Goal: Complete application form

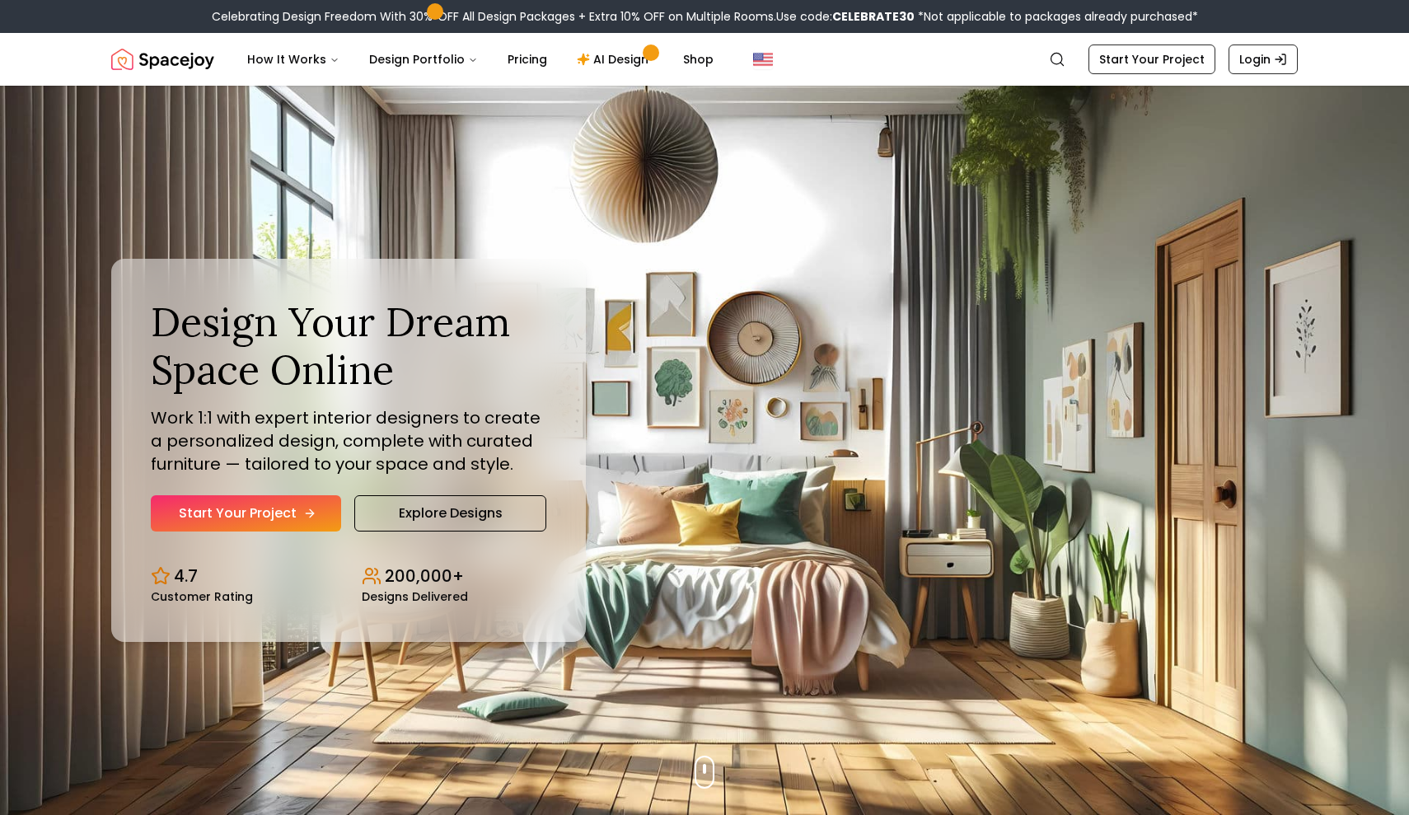
drag, startPoint x: 0, startPoint y: 0, endPoint x: 284, endPoint y: 518, distance: 591.1
click at [284, 518] on link "Start Your Project" at bounding box center [246, 513] width 190 height 36
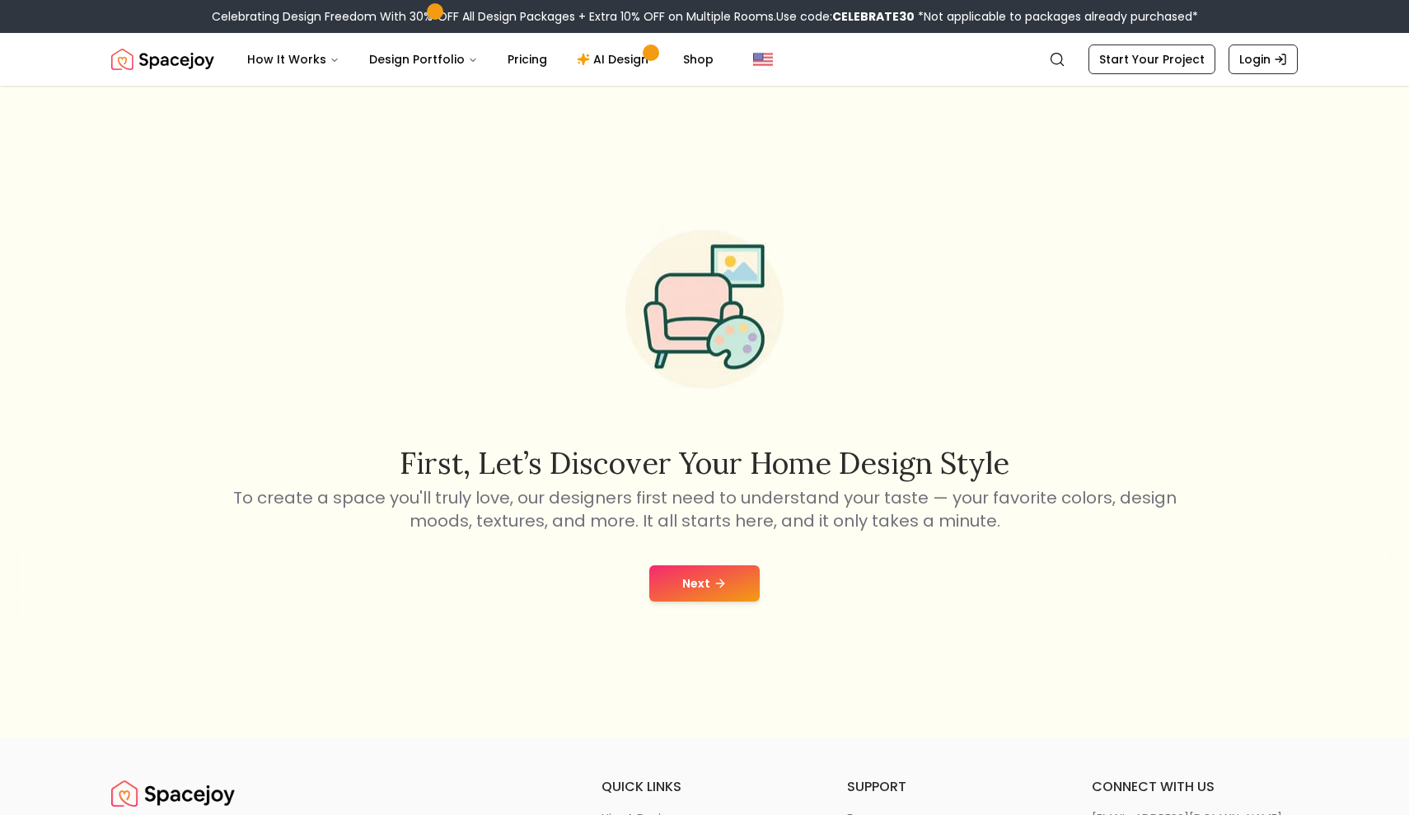
click at [671, 601] on div "Next" at bounding box center [704, 583] width 1382 height 63
click at [681, 587] on button "Next" at bounding box center [704, 583] width 110 height 36
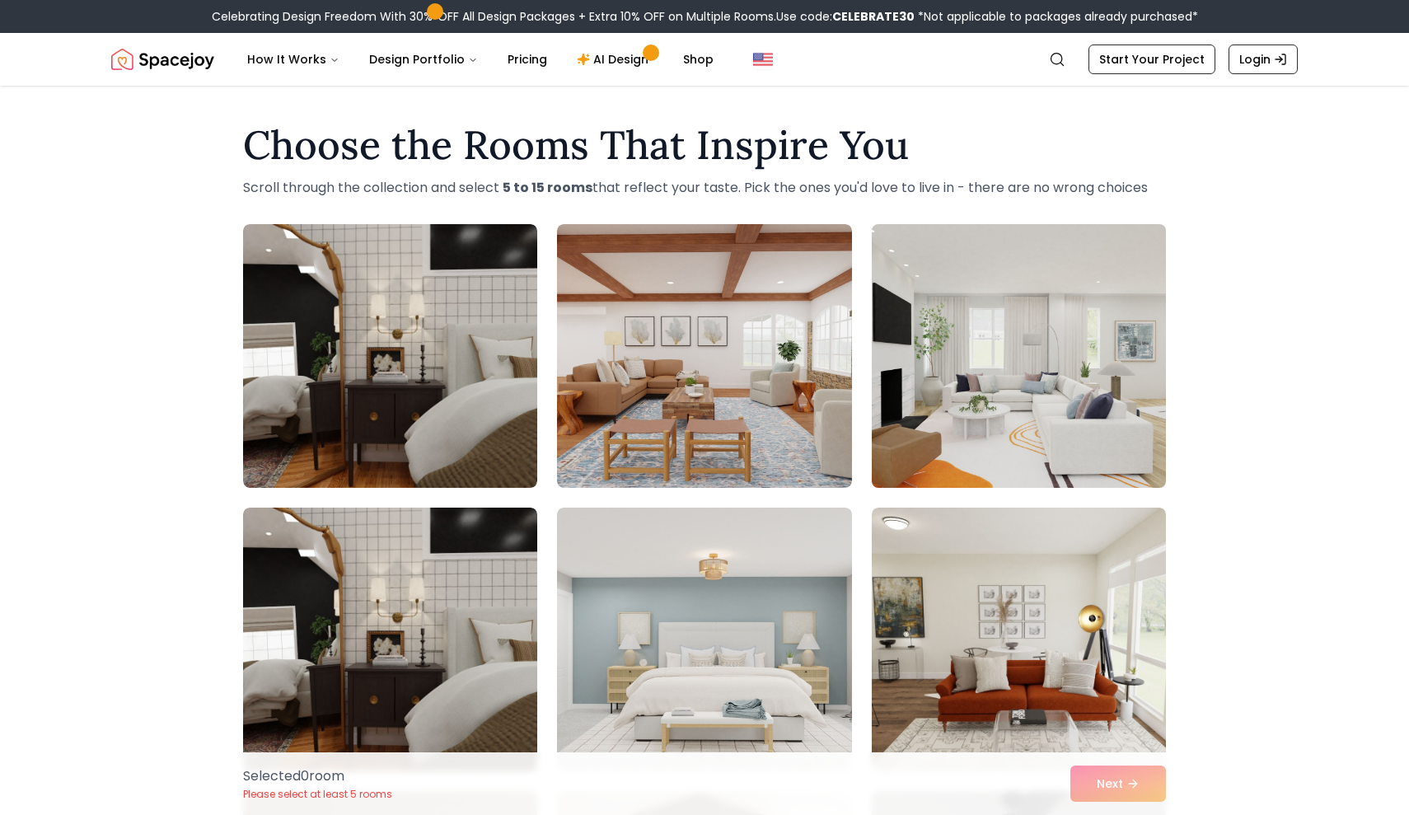
click at [896, 379] on img at bounding box center [1018, 356] width 309 height 277
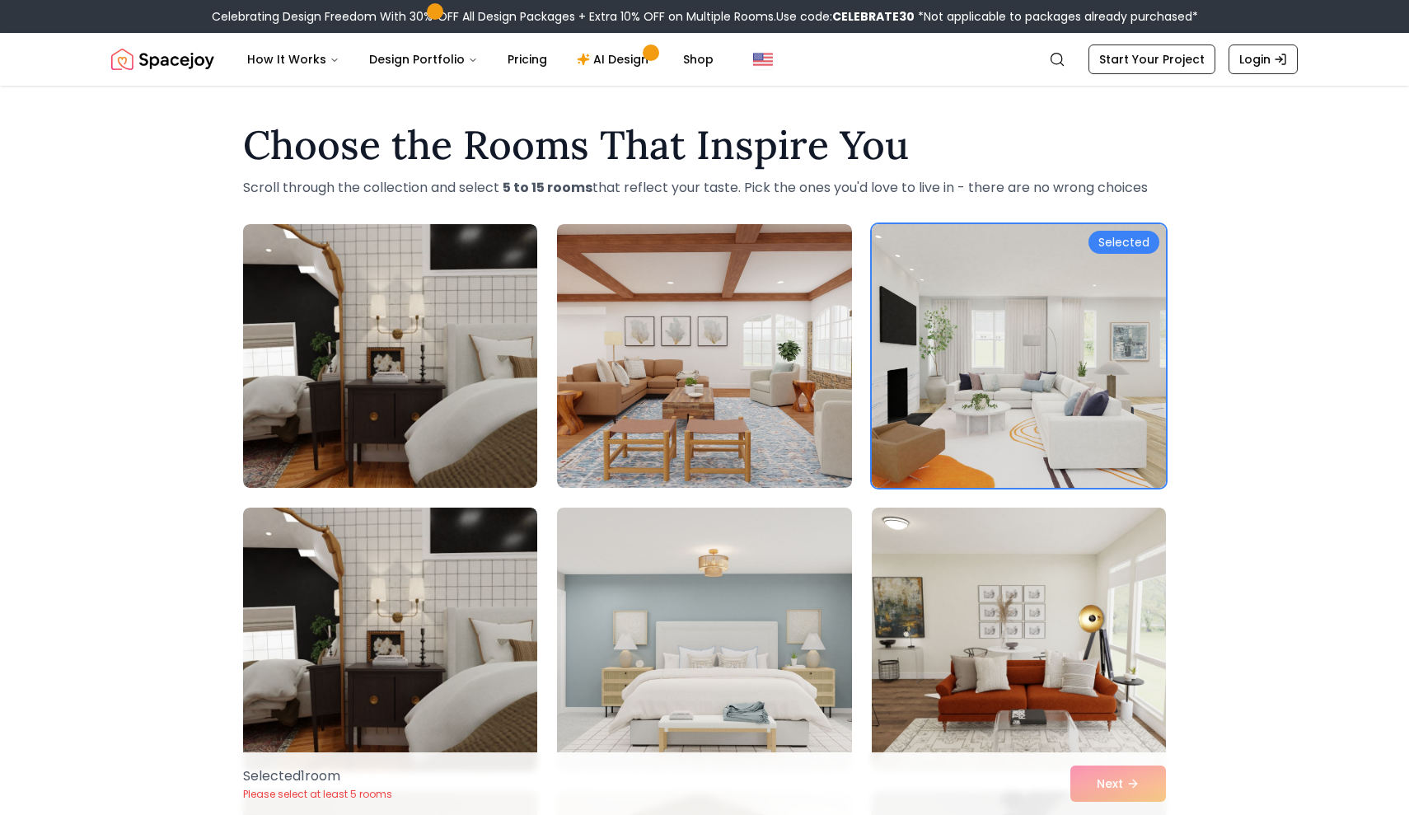
click at [708, 624] on img at bounding box center [704, 639] width 309 height 277
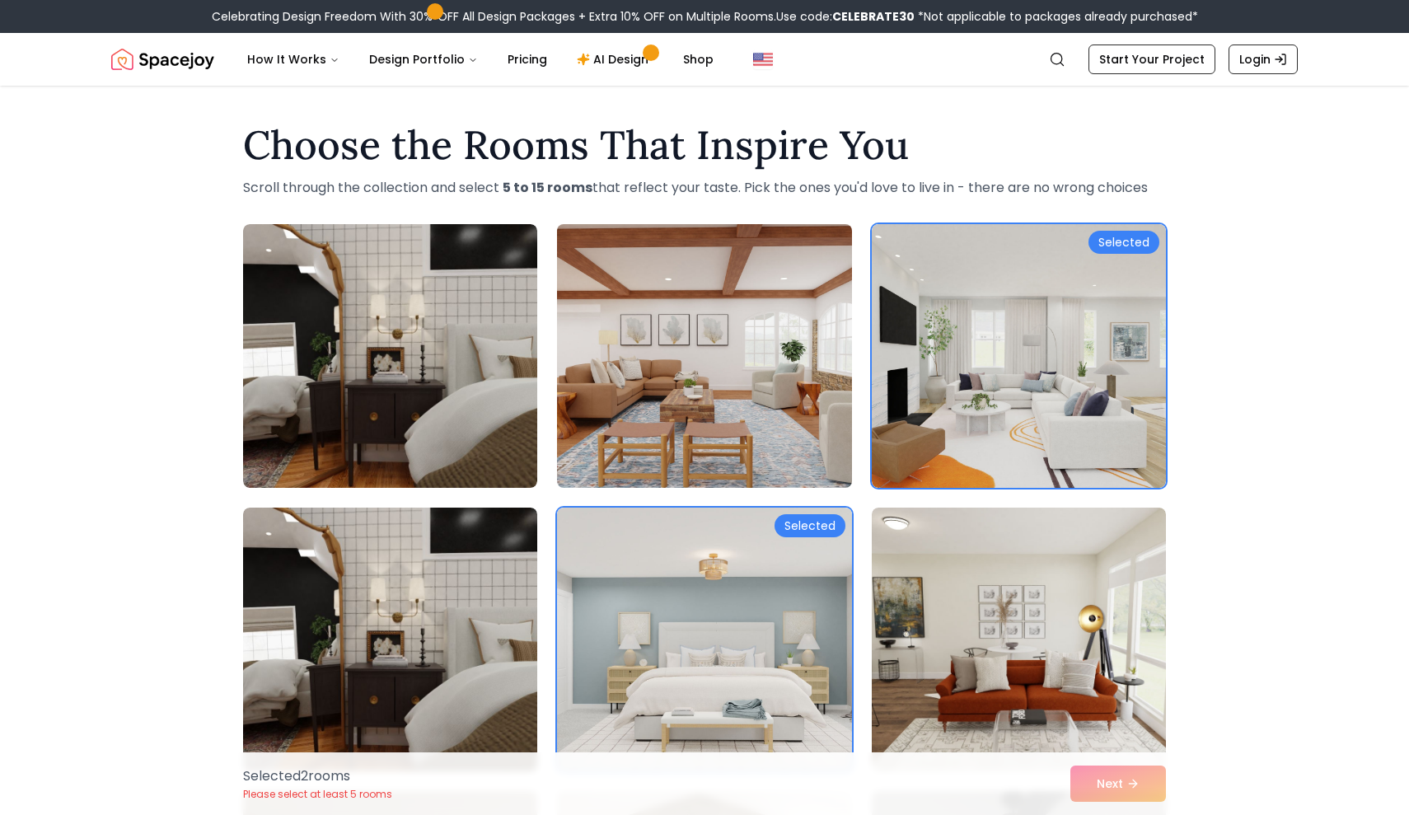
click at [755, 417] on img at bounding box center [704, 356] width 309 height 277
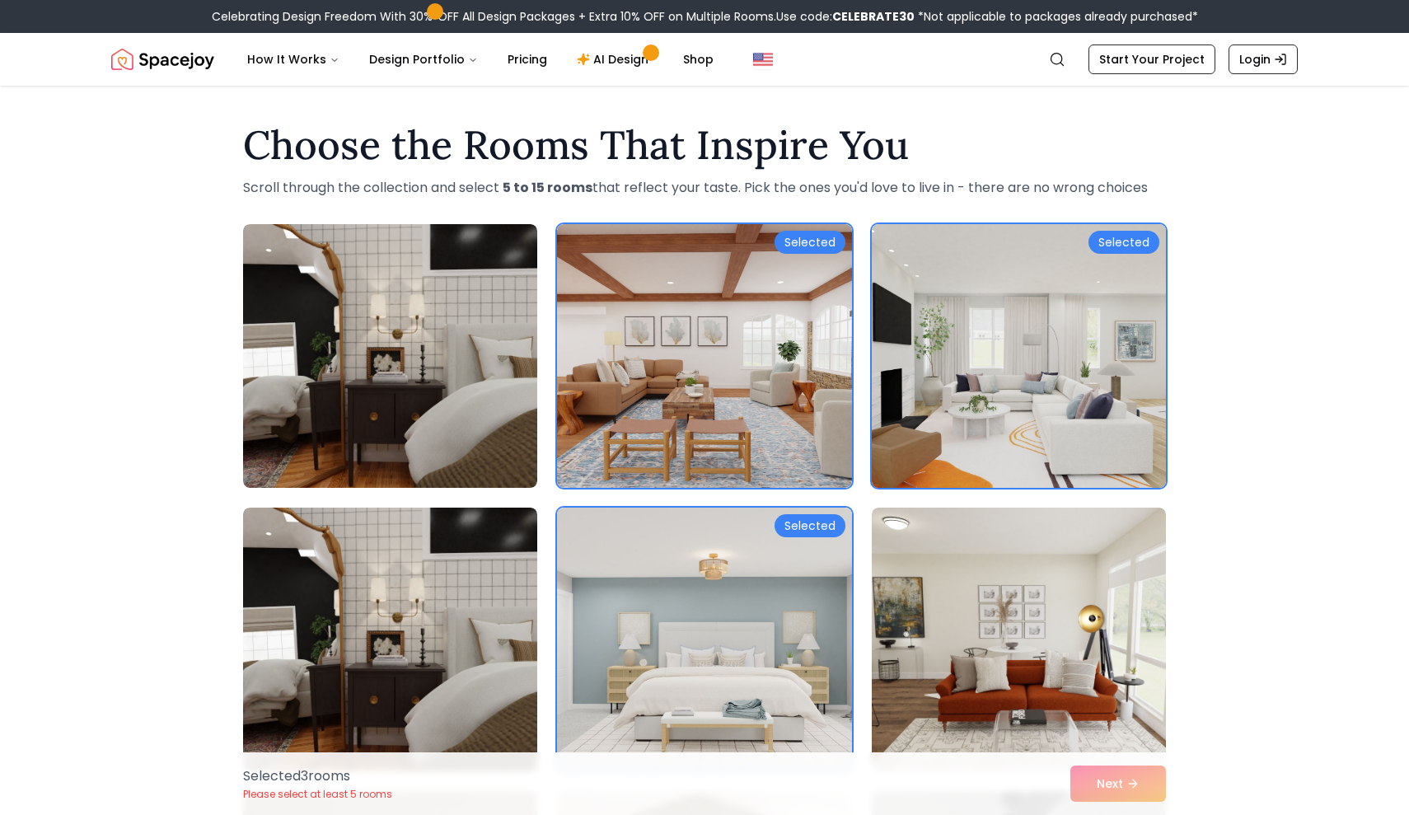
click at [948, 405] on img at bounding box center [1018, 356] width 309 height 277
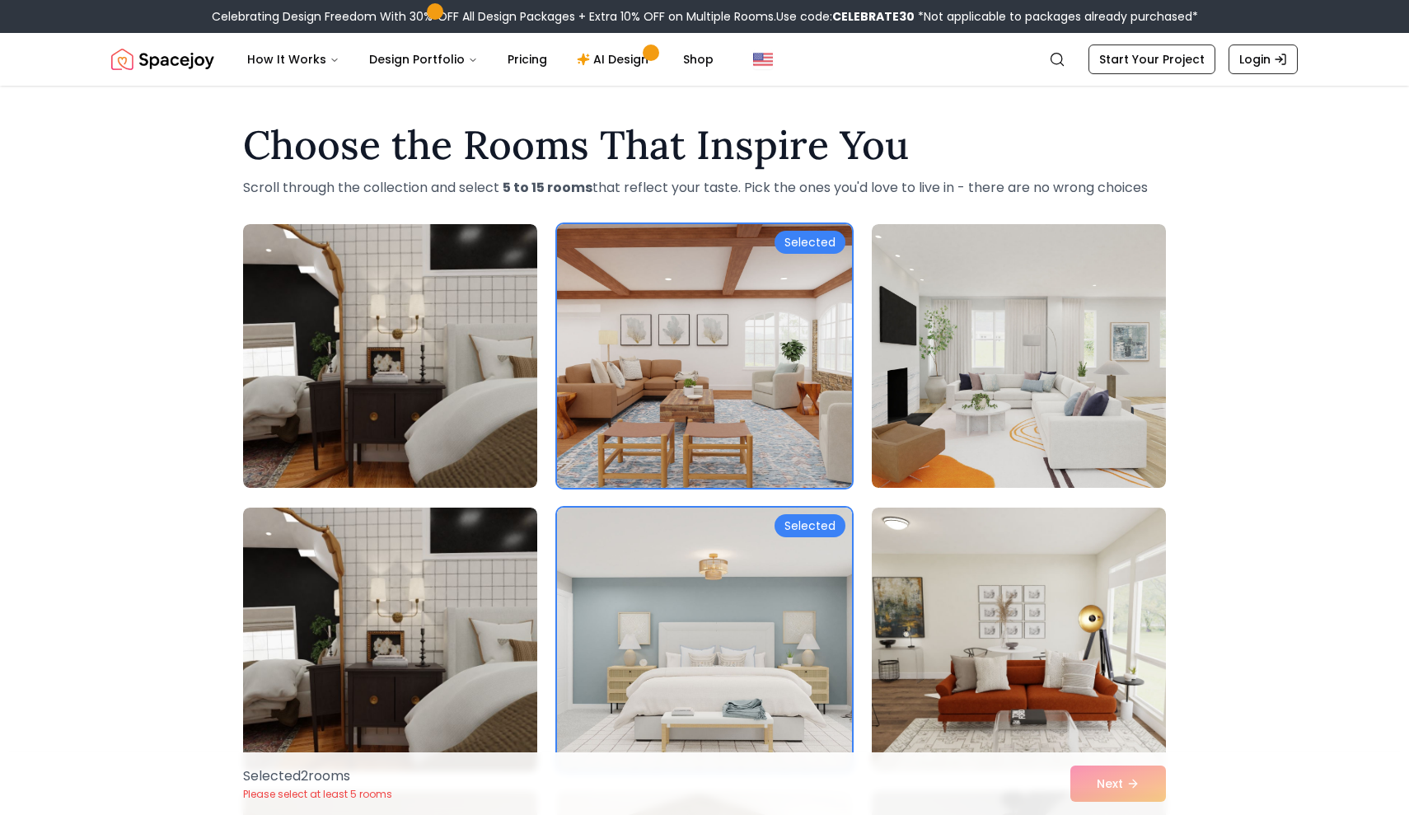
click at [808, 425] on img at bounding box center [704, 356] width 309 height 277
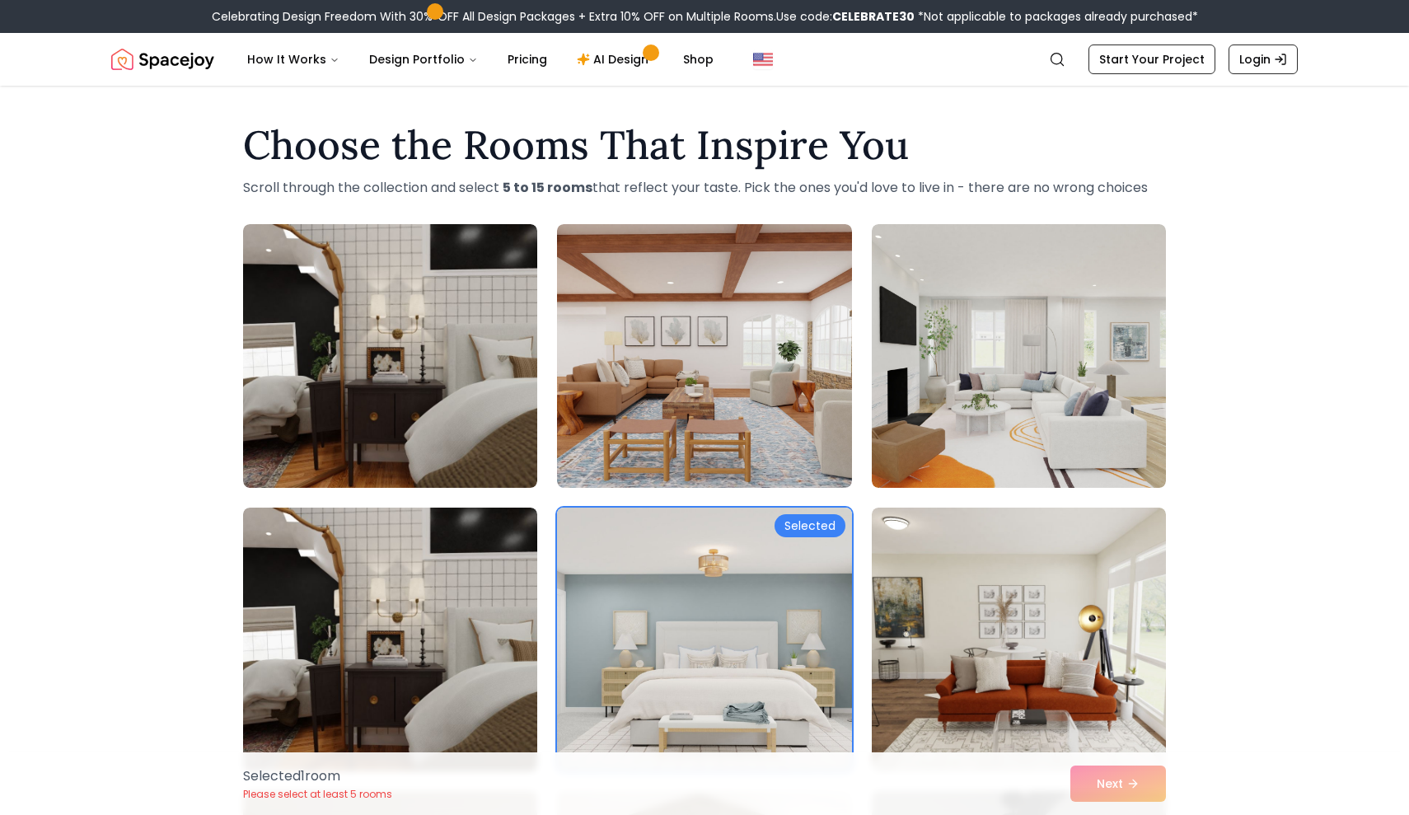
click at [788, 587] on img at bounding box center [704, 639] width 309 height 277
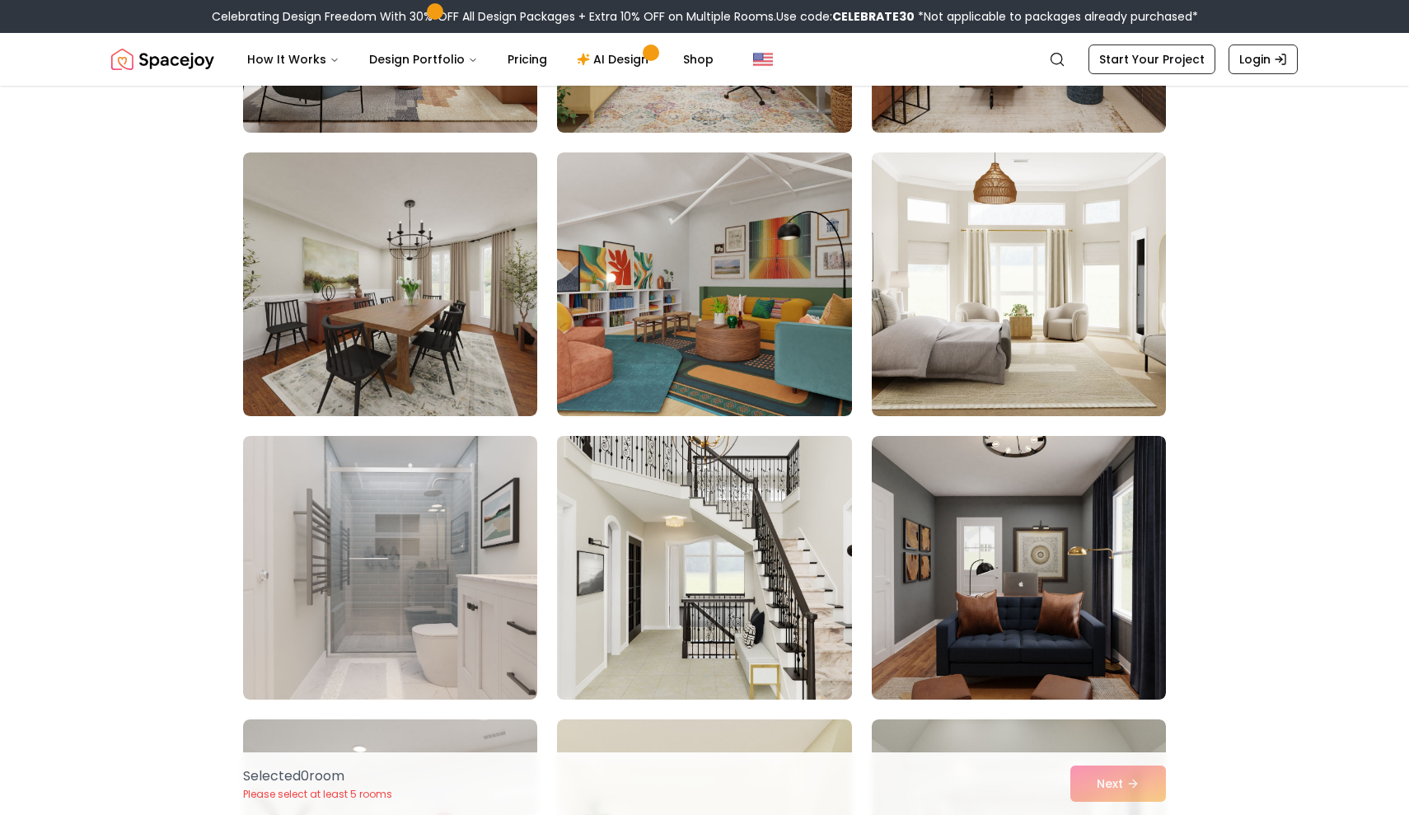
scroll to position [1490, 0]
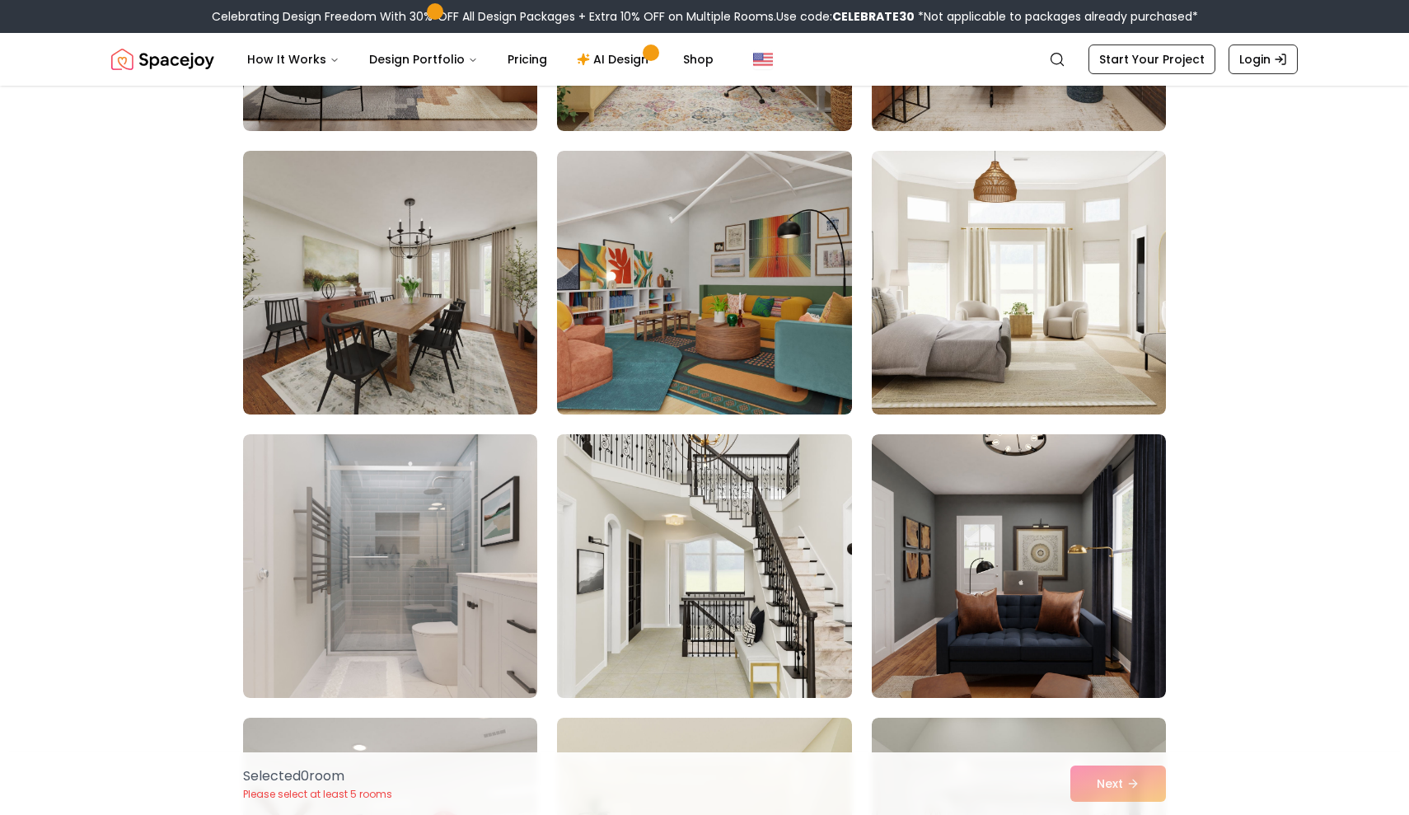
click at [741, 585] on img at bounding box center [704, 566] width 309 height 277
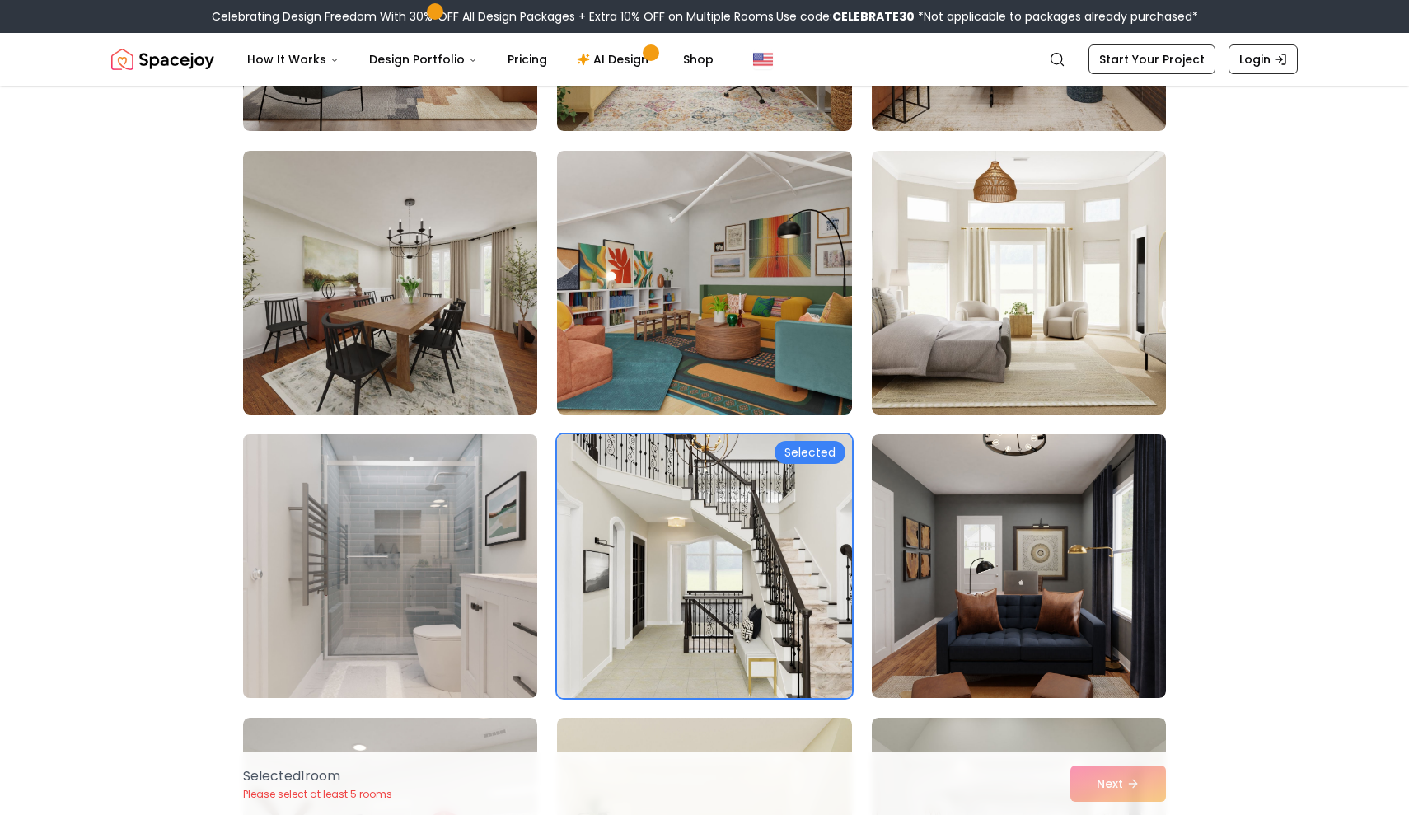
click at [504, 573] on img at bounding box center [390, 566] width 309 height 277
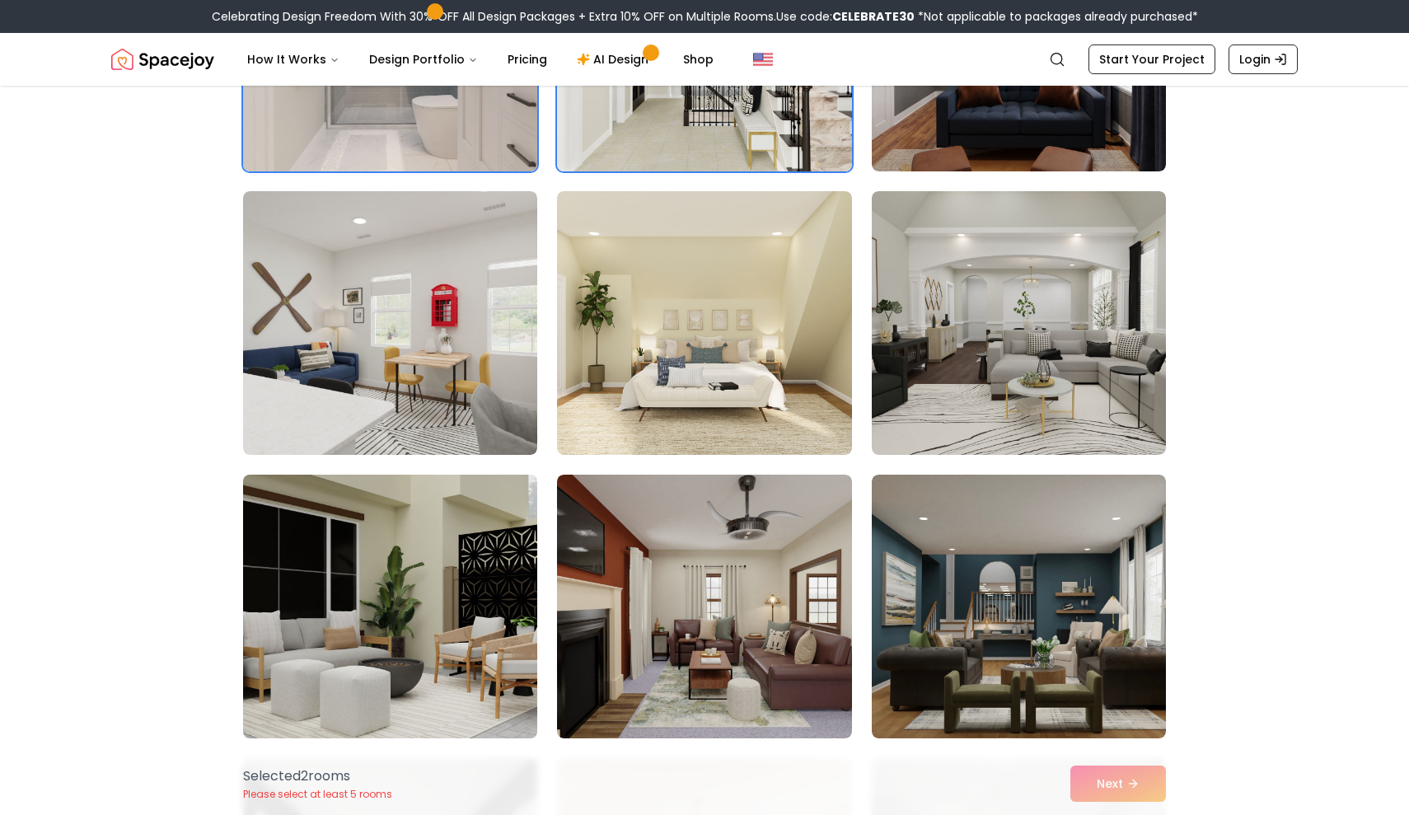
scroll to position [2018, 0]
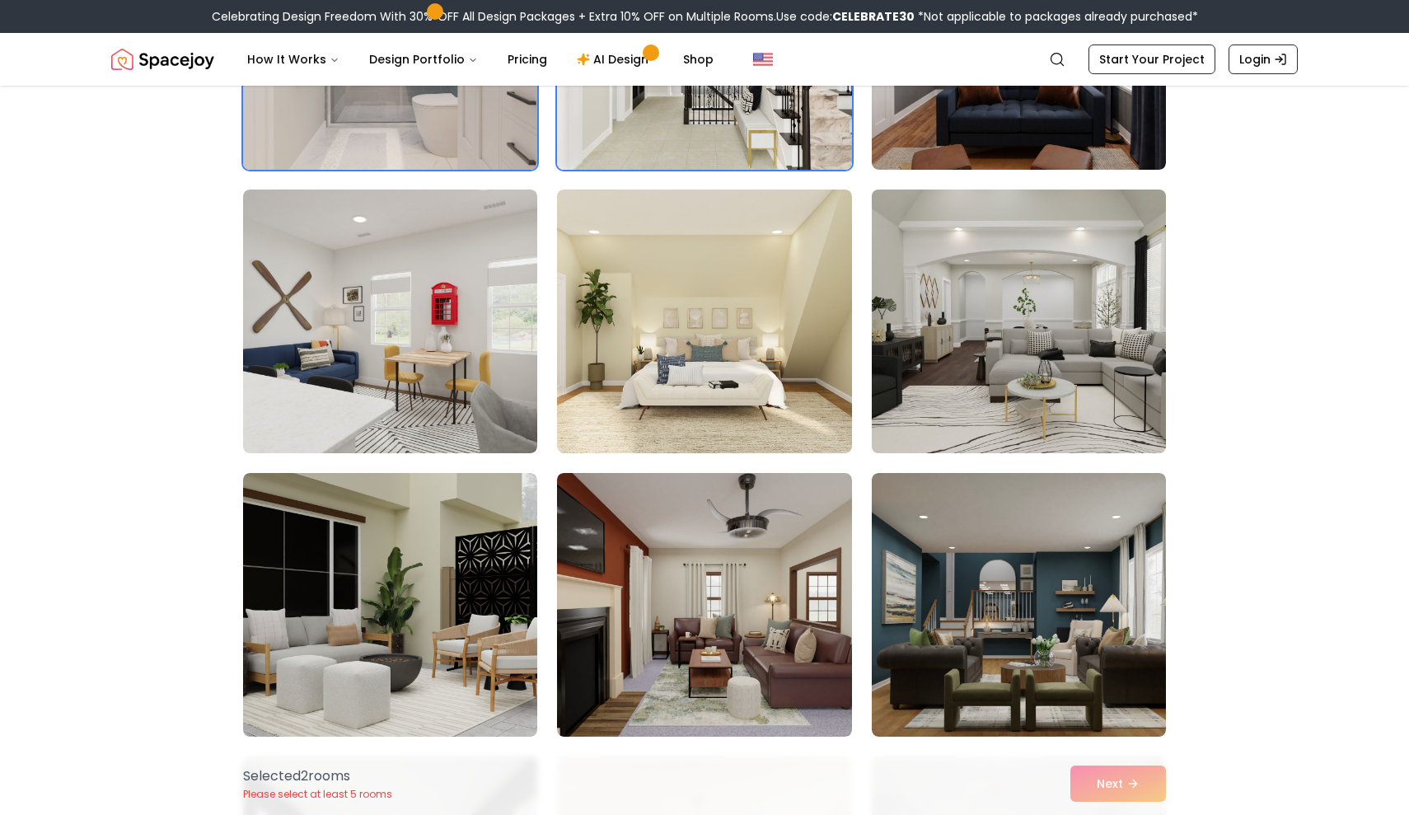
click at [987, 334] on img at bounding box center [1018, 321] width 309 height 277
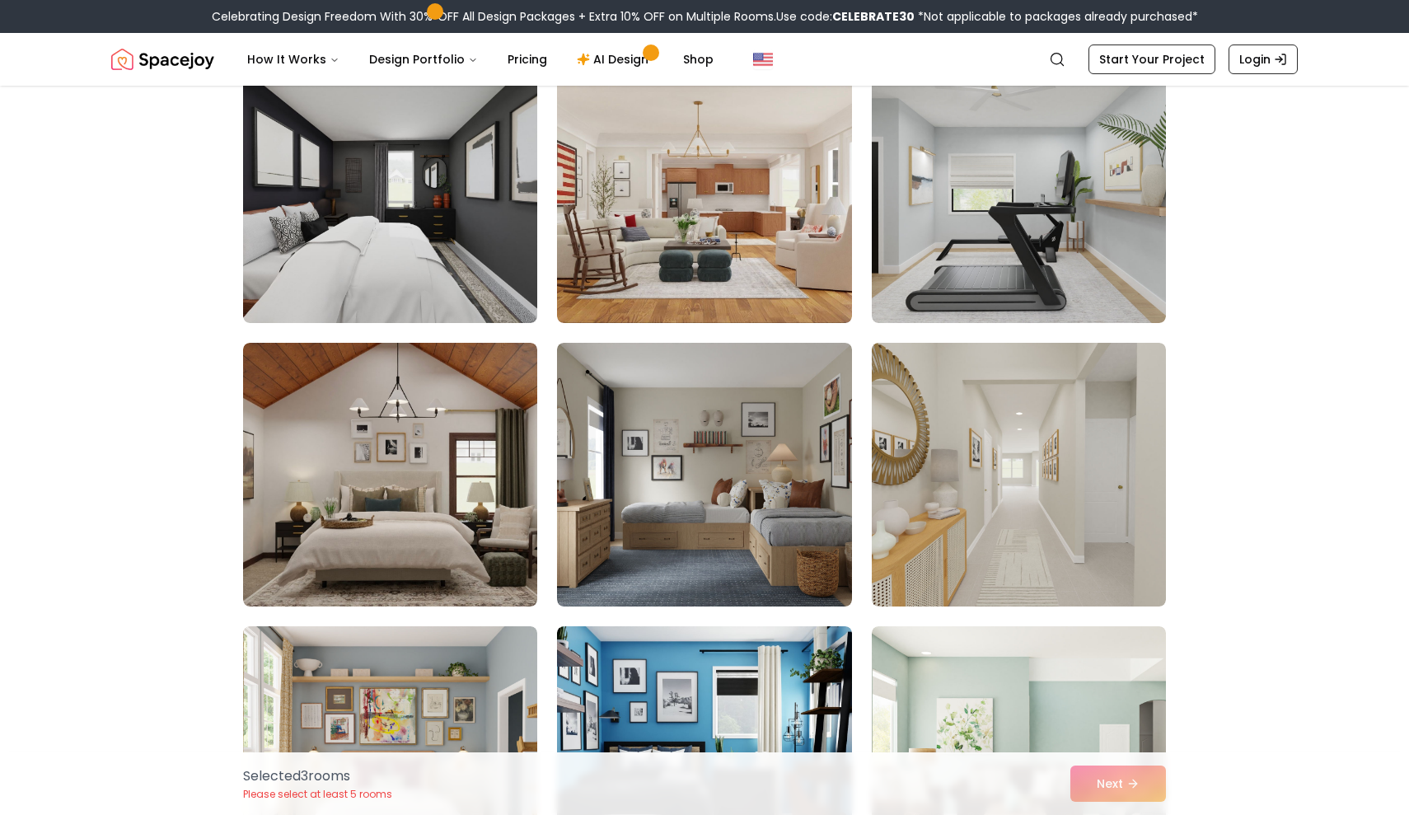
scroll to position [2716, 0]
click at [959, 423] on img at bounding box center [1018, 473] width 309 height 277
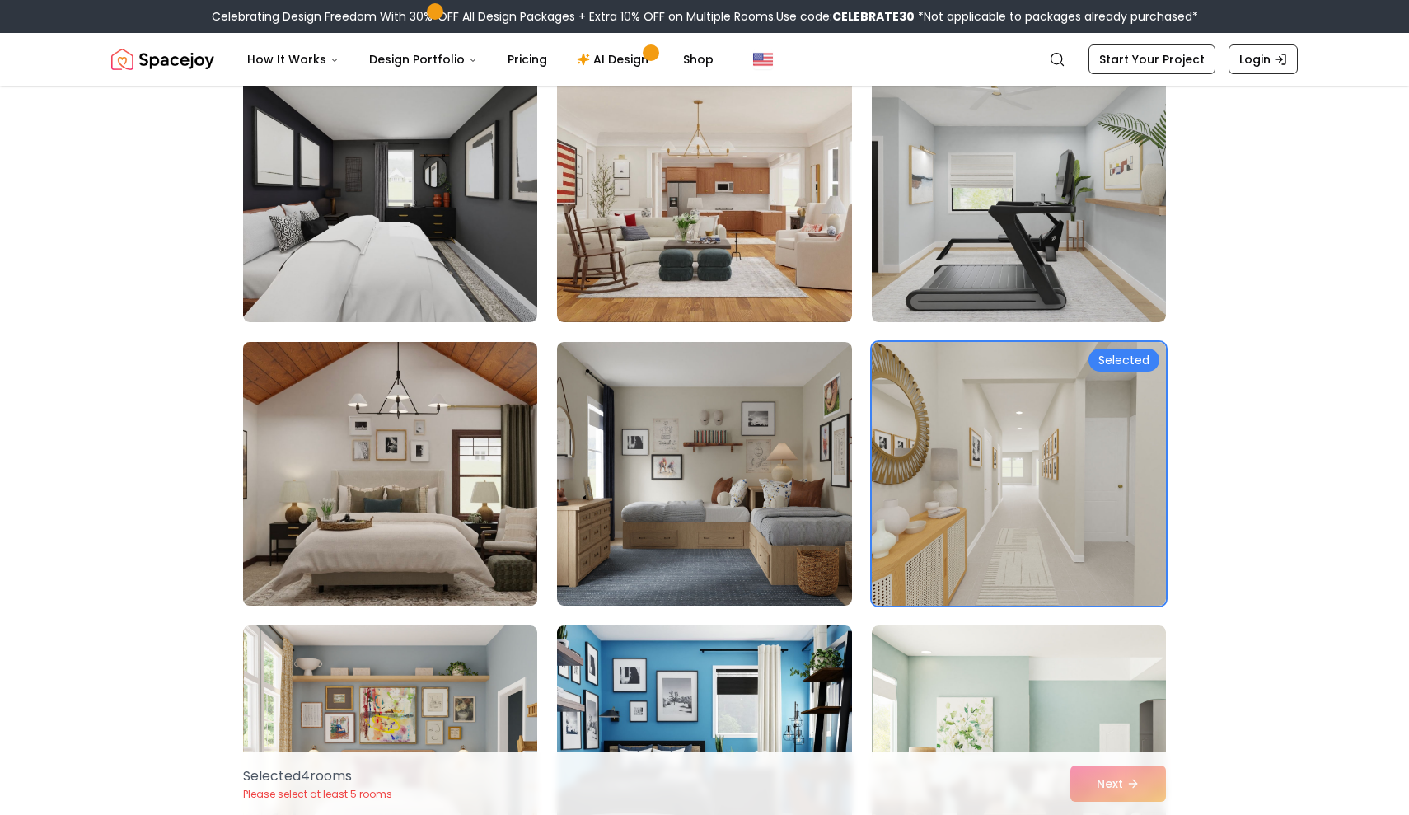
click at [516, 474] on img at bounding box center [390, 473] width 309 height 277
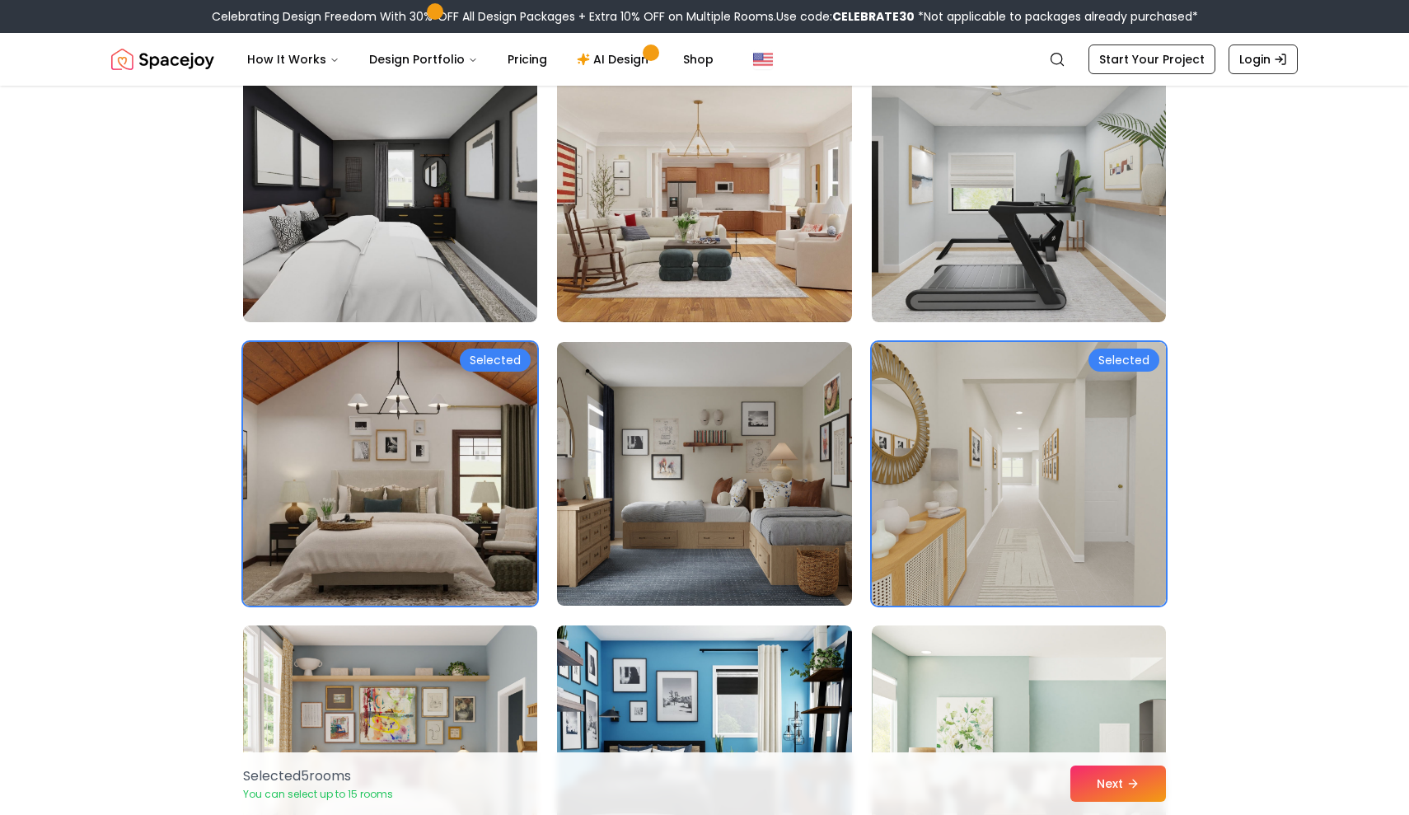
click at [513, 486] on img at bounding box center [390, 473] width 309 height 277
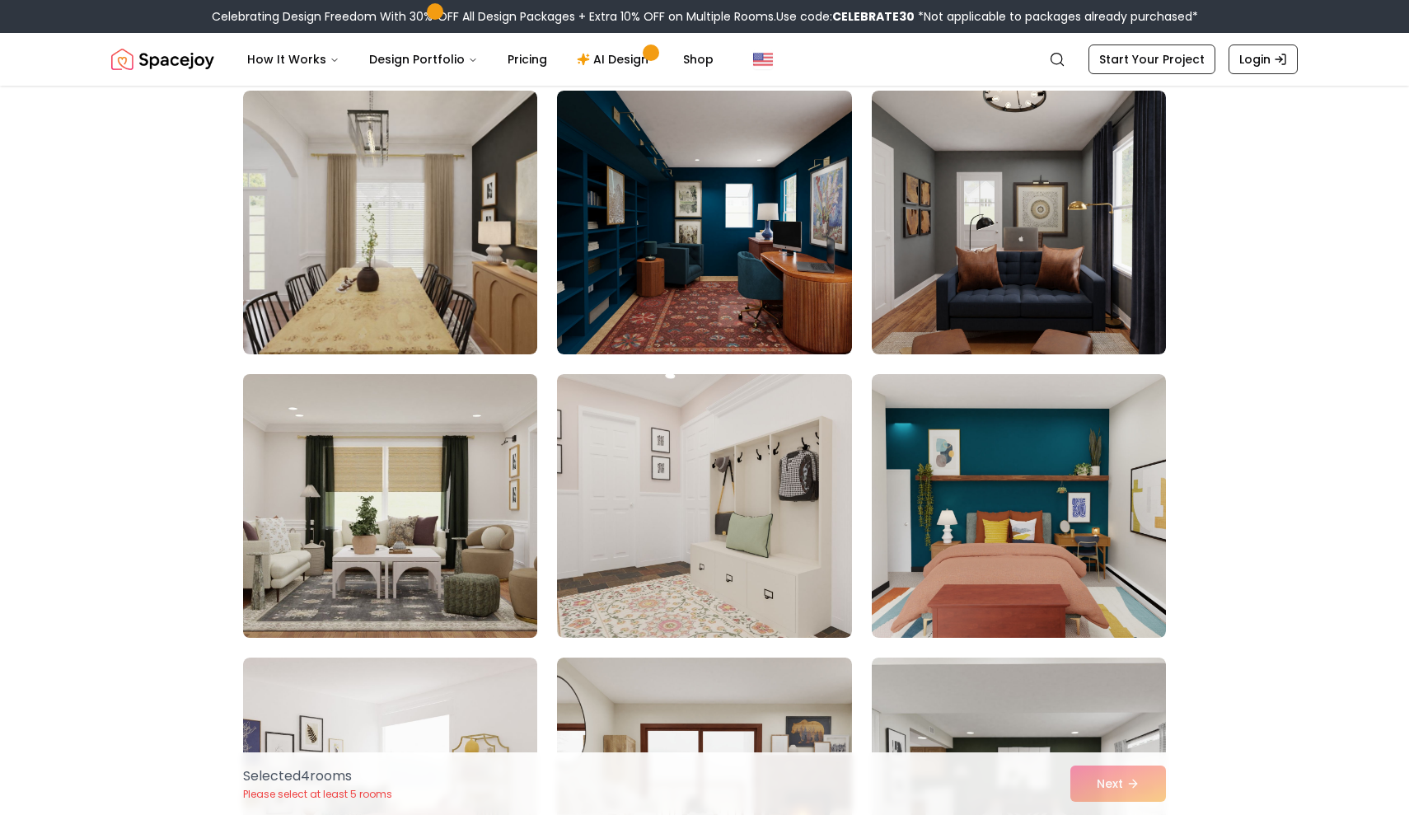
scroll to position [3539, 0]
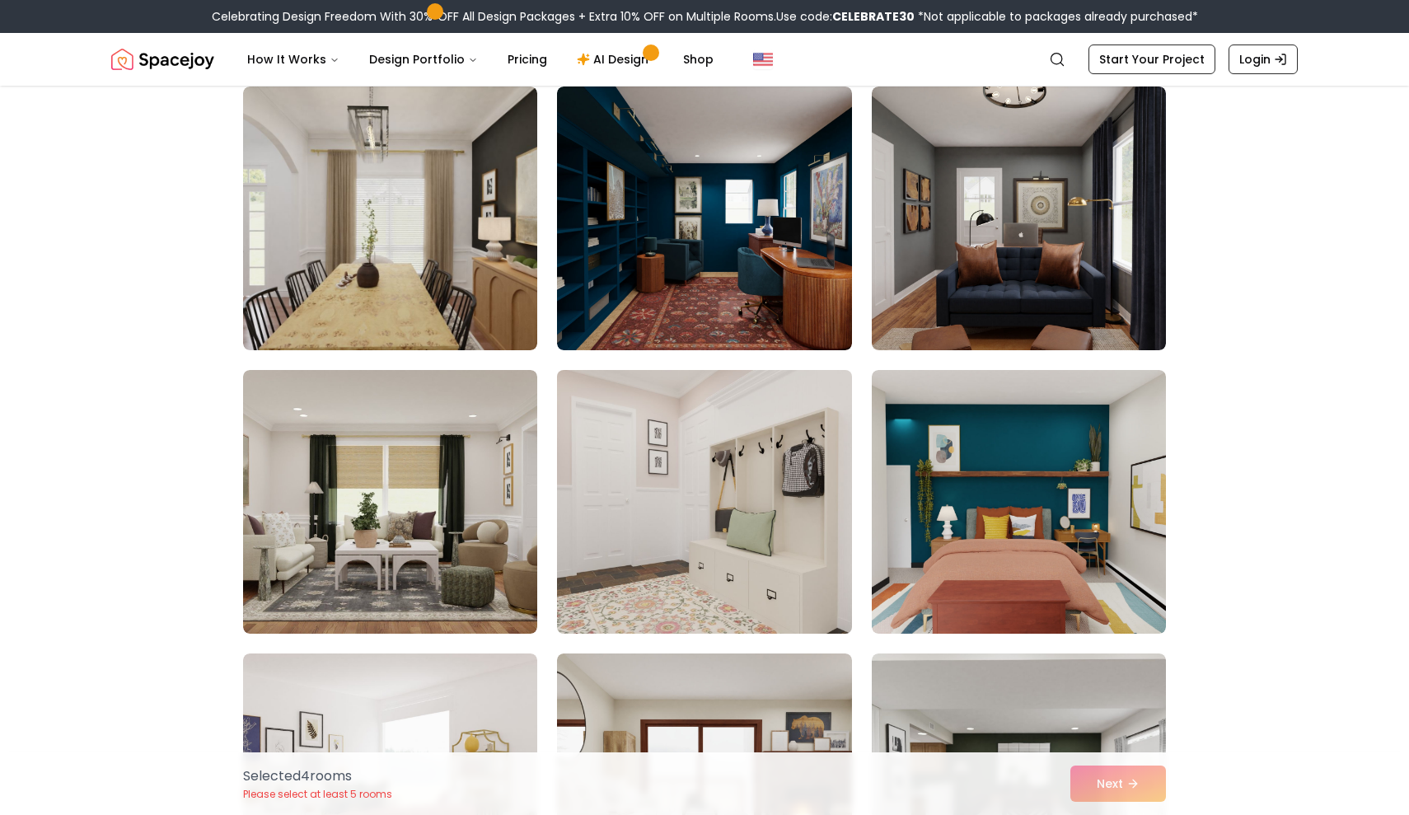
click at [573, 532] on img at bounding box center [704, 501] width 309 height 277
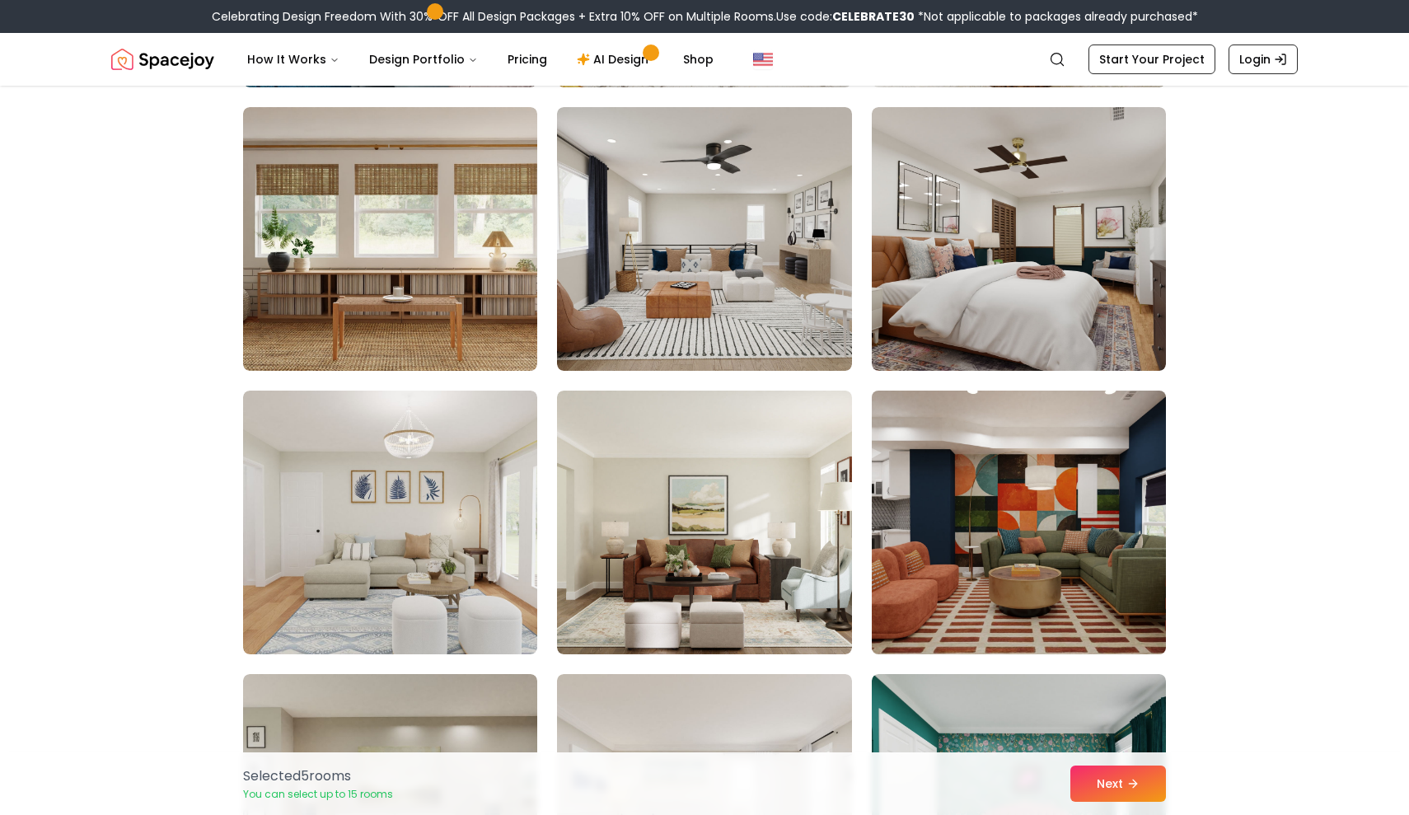
scroll to position [5223, 0]
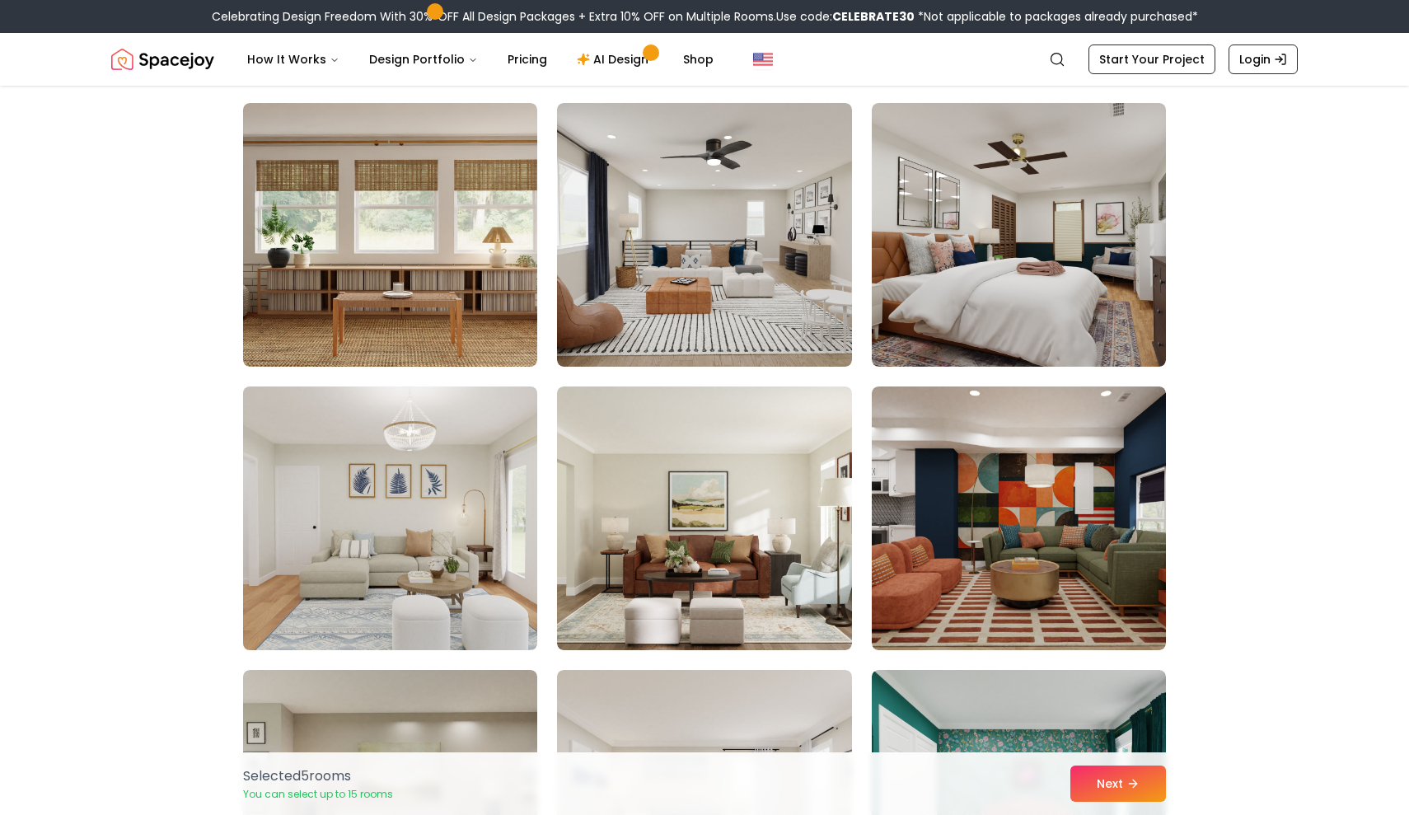
click at [492, 606] on img at bounding box center [390, 518] width 309 height 277
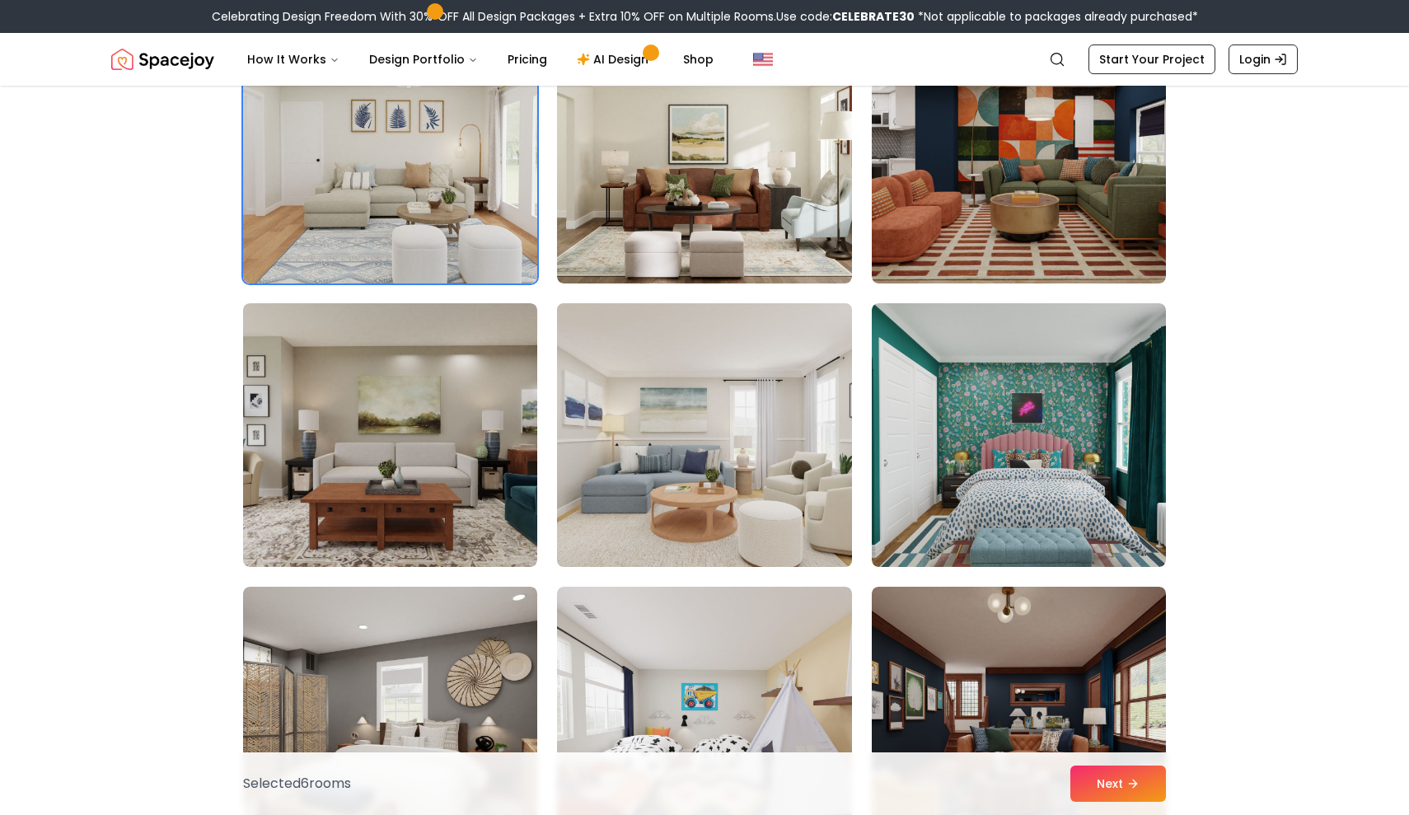
click at [686, 490] on img at bounding box center [704, 435] width 309 height 277
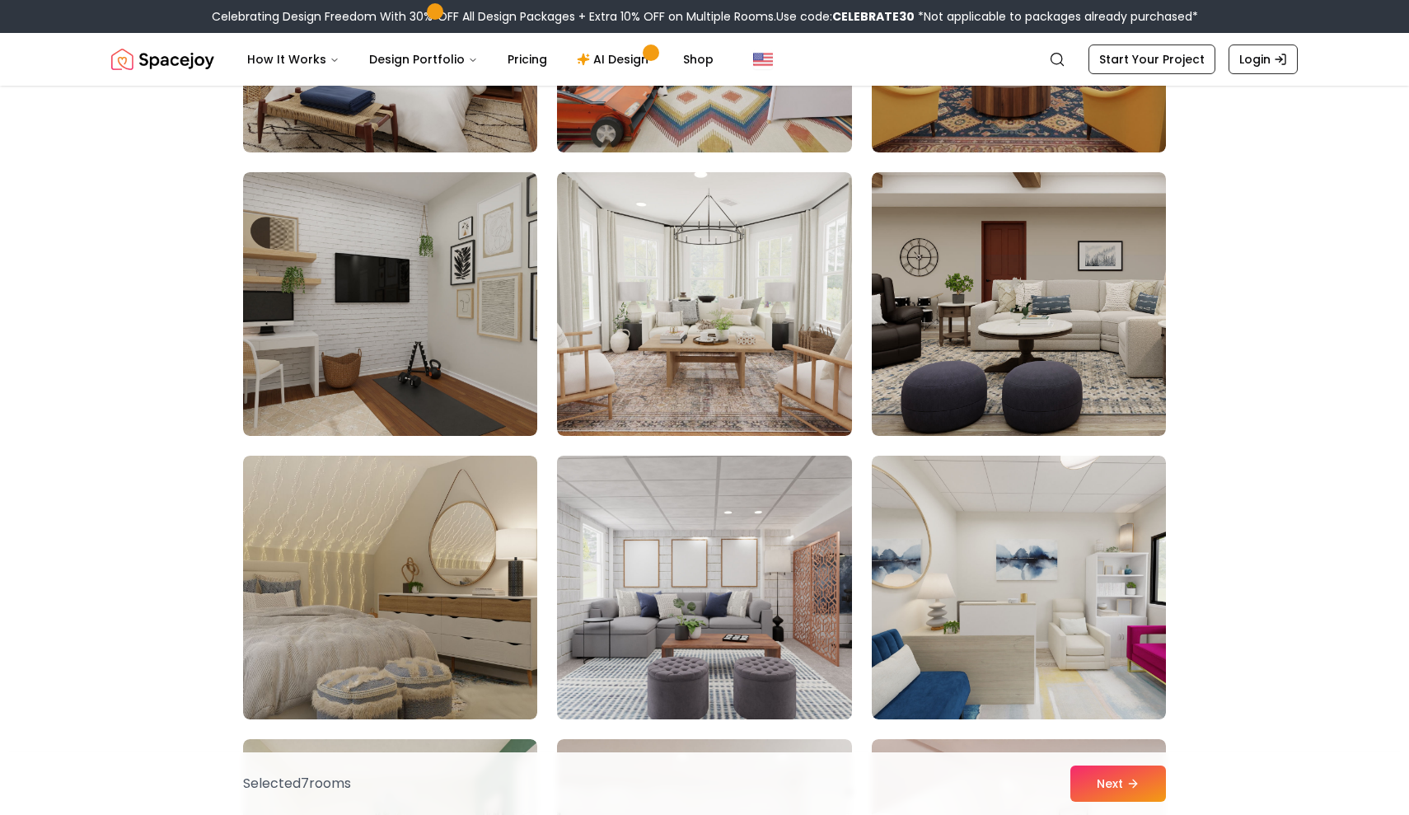
scroll to position [6289, 0]
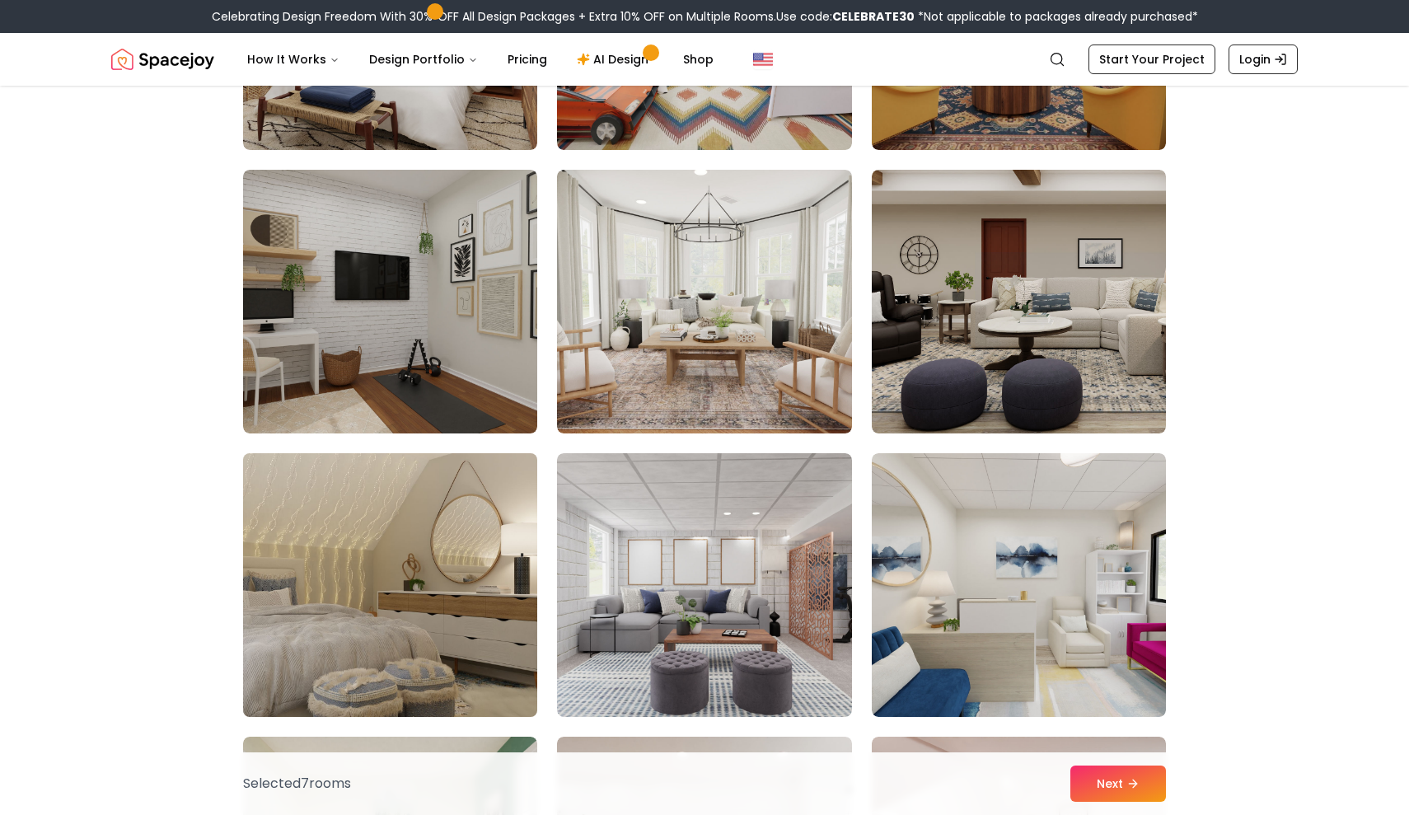
click at [328, 533] on img at bounding box center [390, 585] width 309 height 277
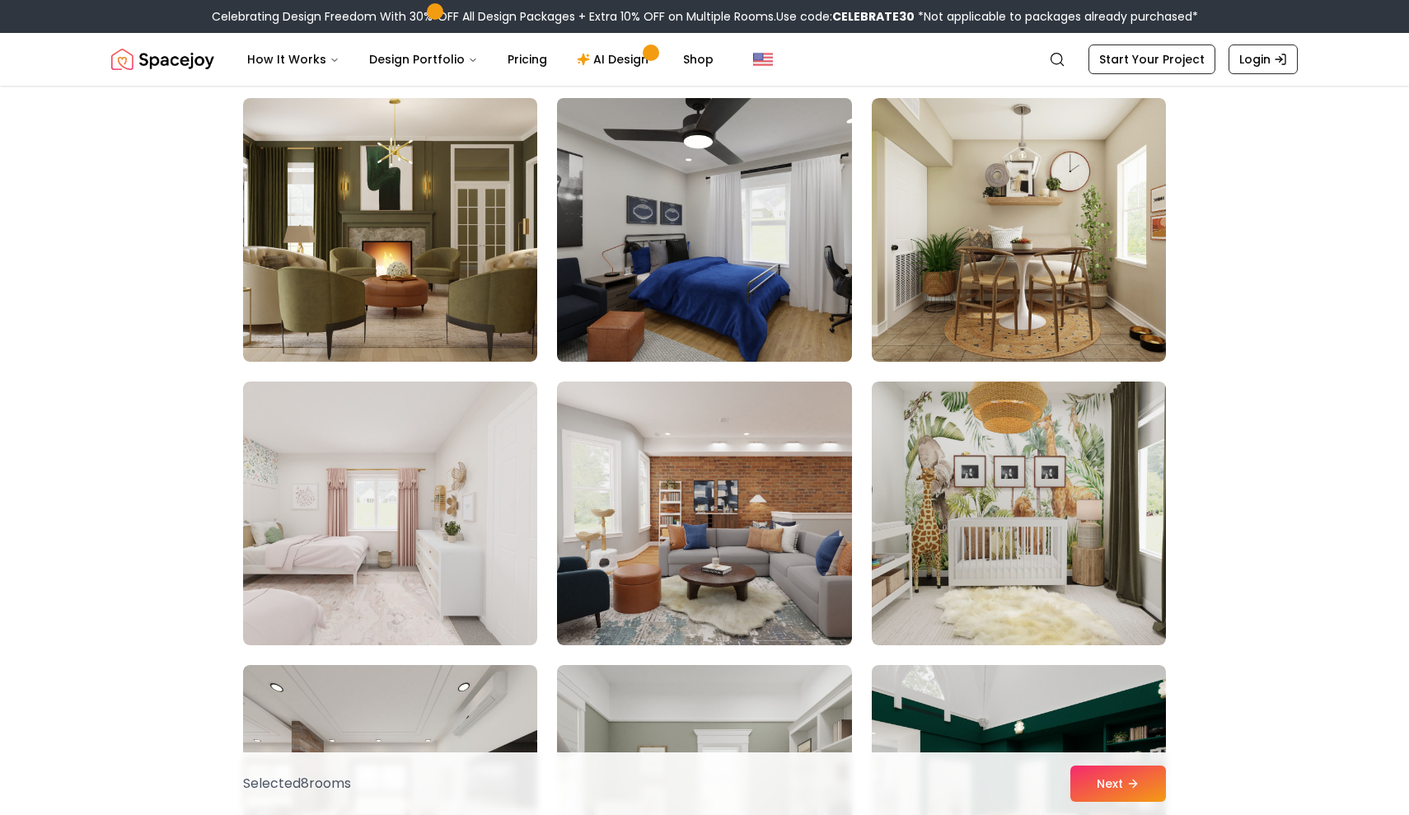
scroll to position [7497, 0]
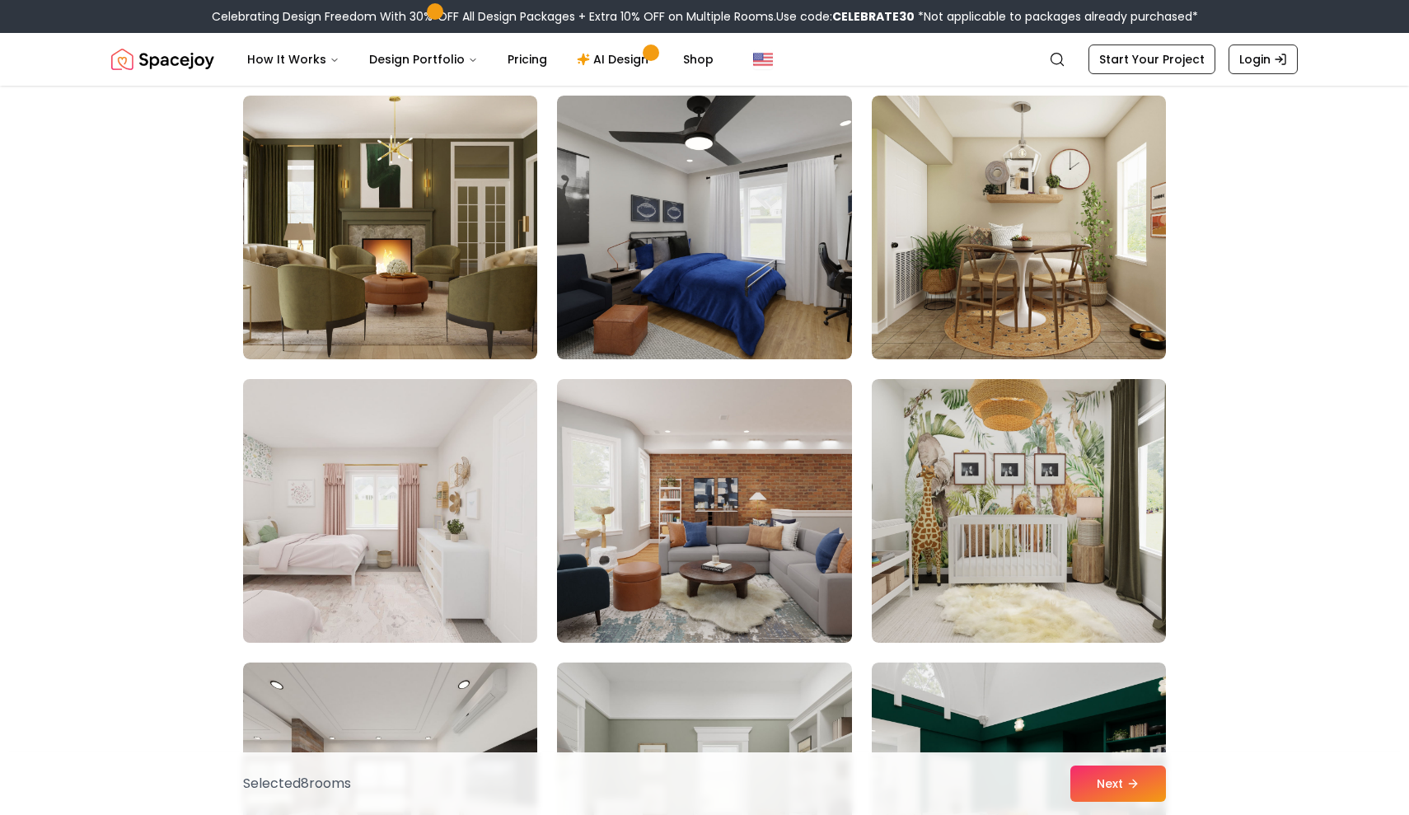
click at [414, 531] on img at bounding box center [390, 510] width 309 height 277
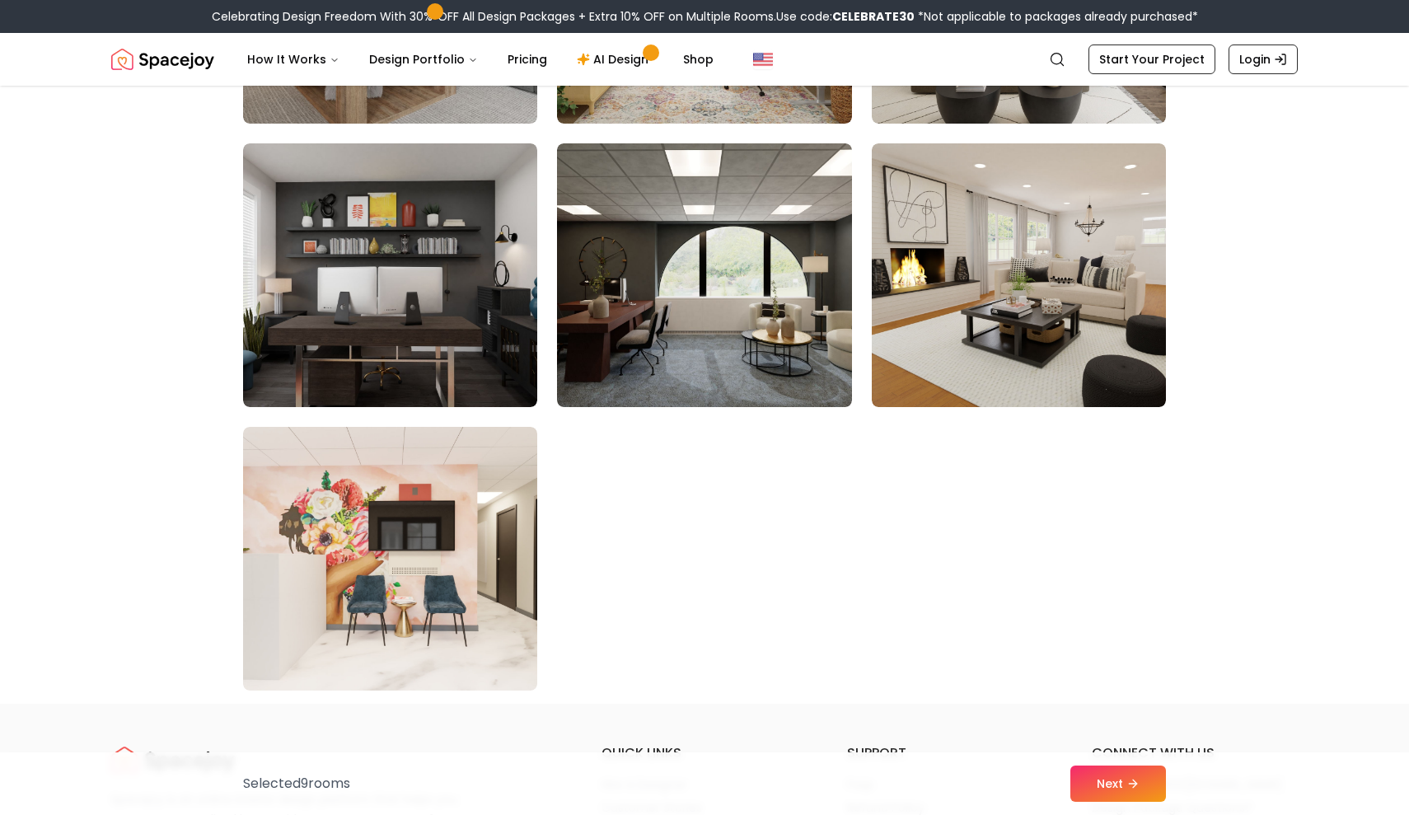
scroll to position [9151, 0]
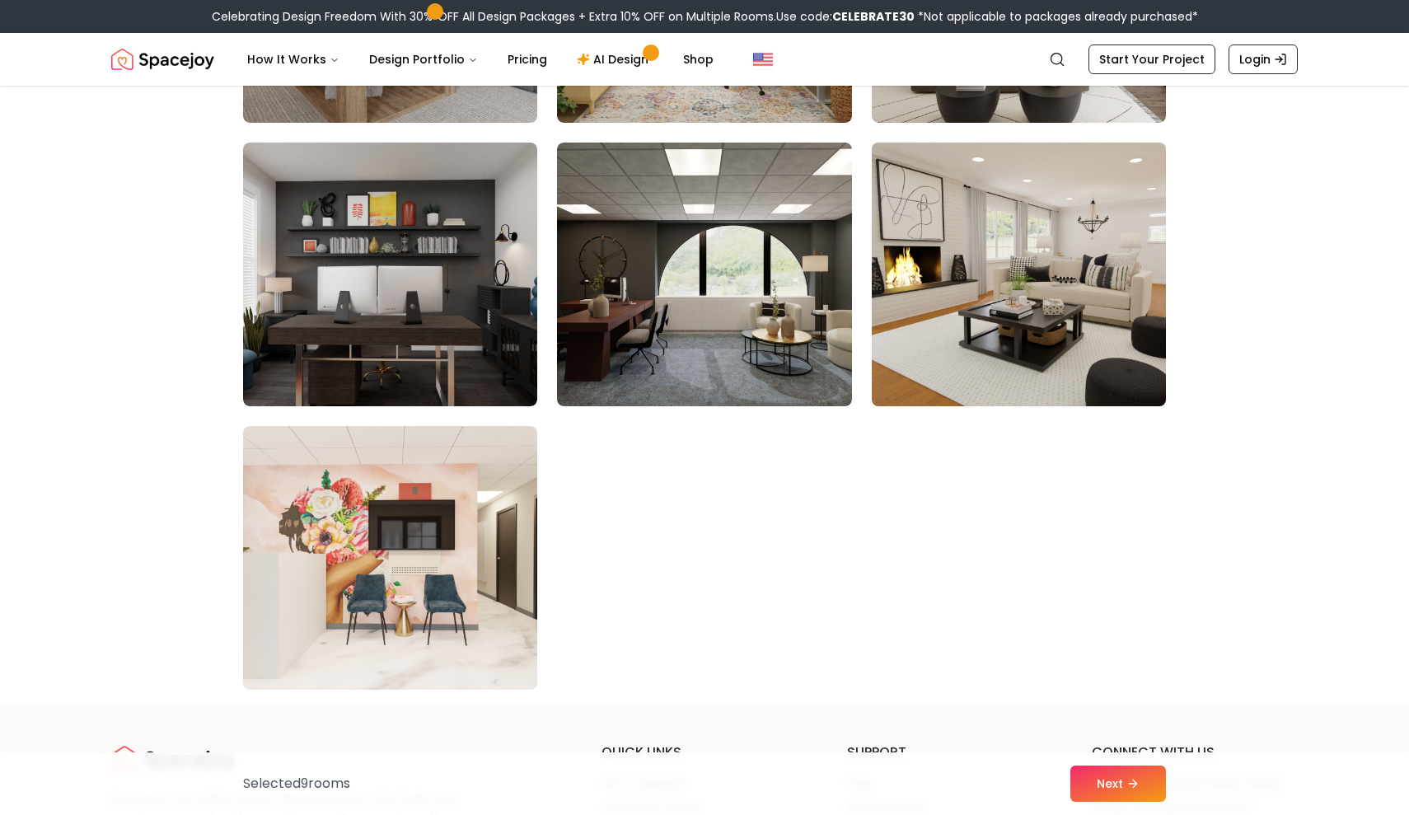
click at [1054, 350] on img at bounding box center [1018, 274] width 309 height 277
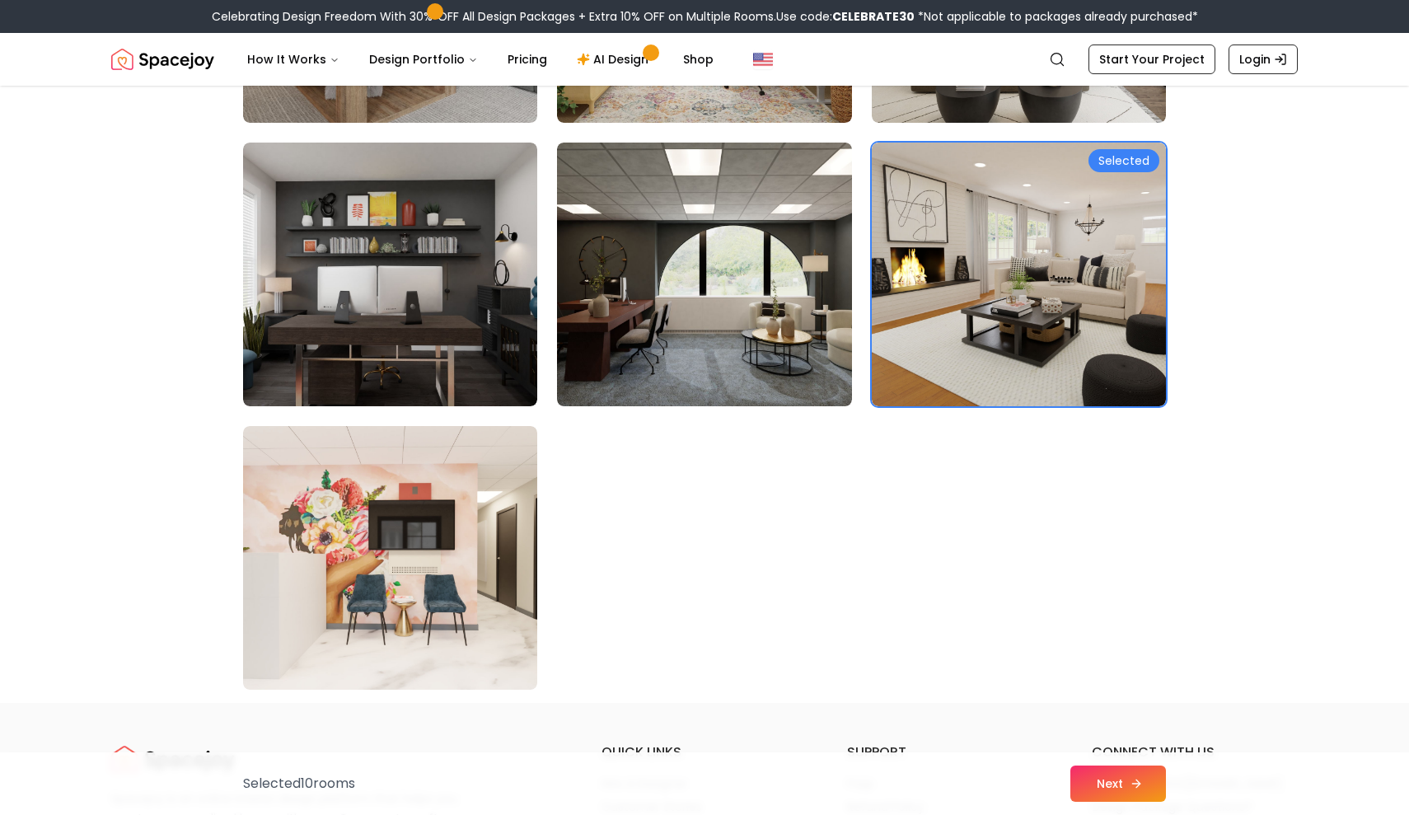
click at [1112, 781] on button "Next" at bounding box center [1118, 783] width 96 height 36
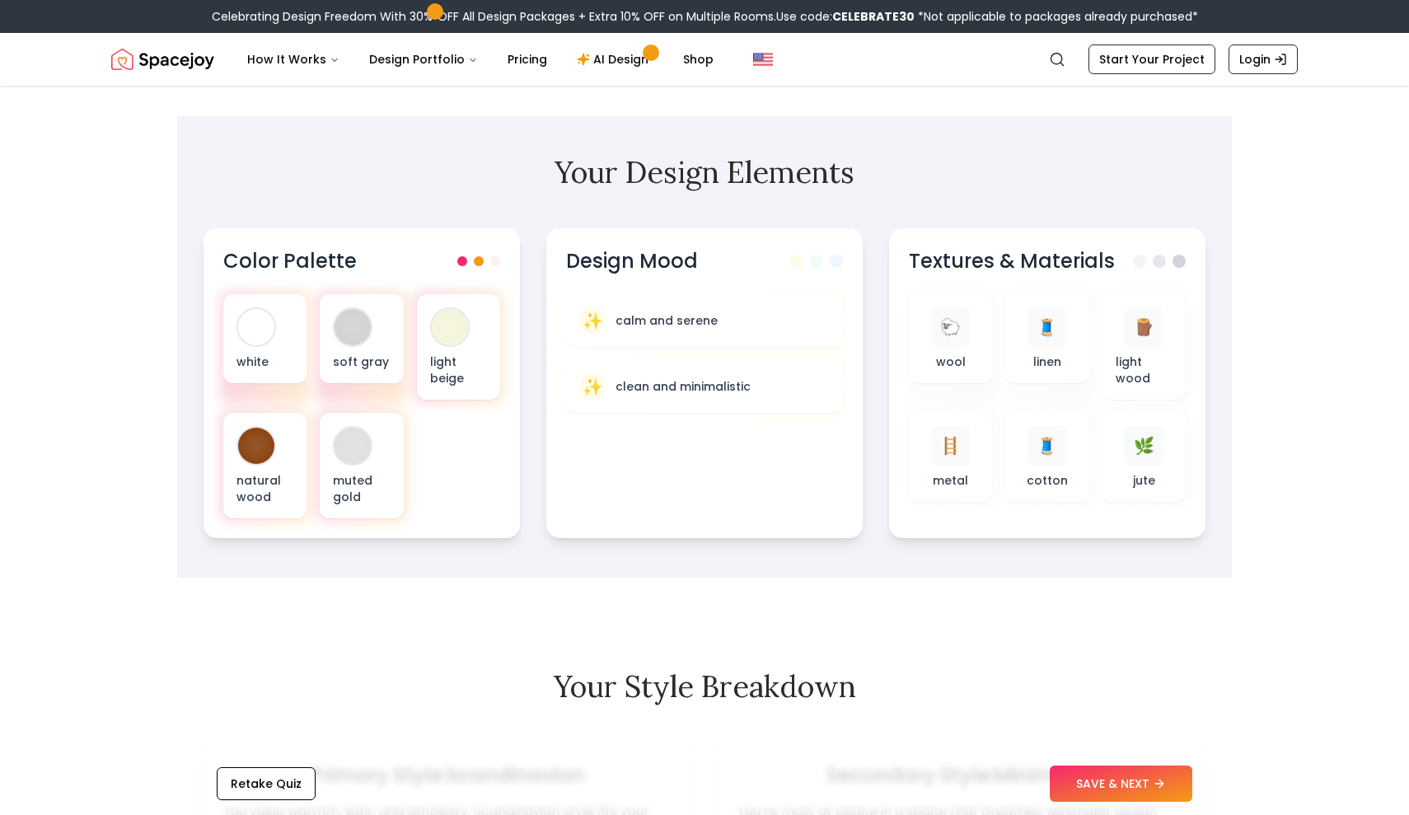
scroll to position [451, 0]
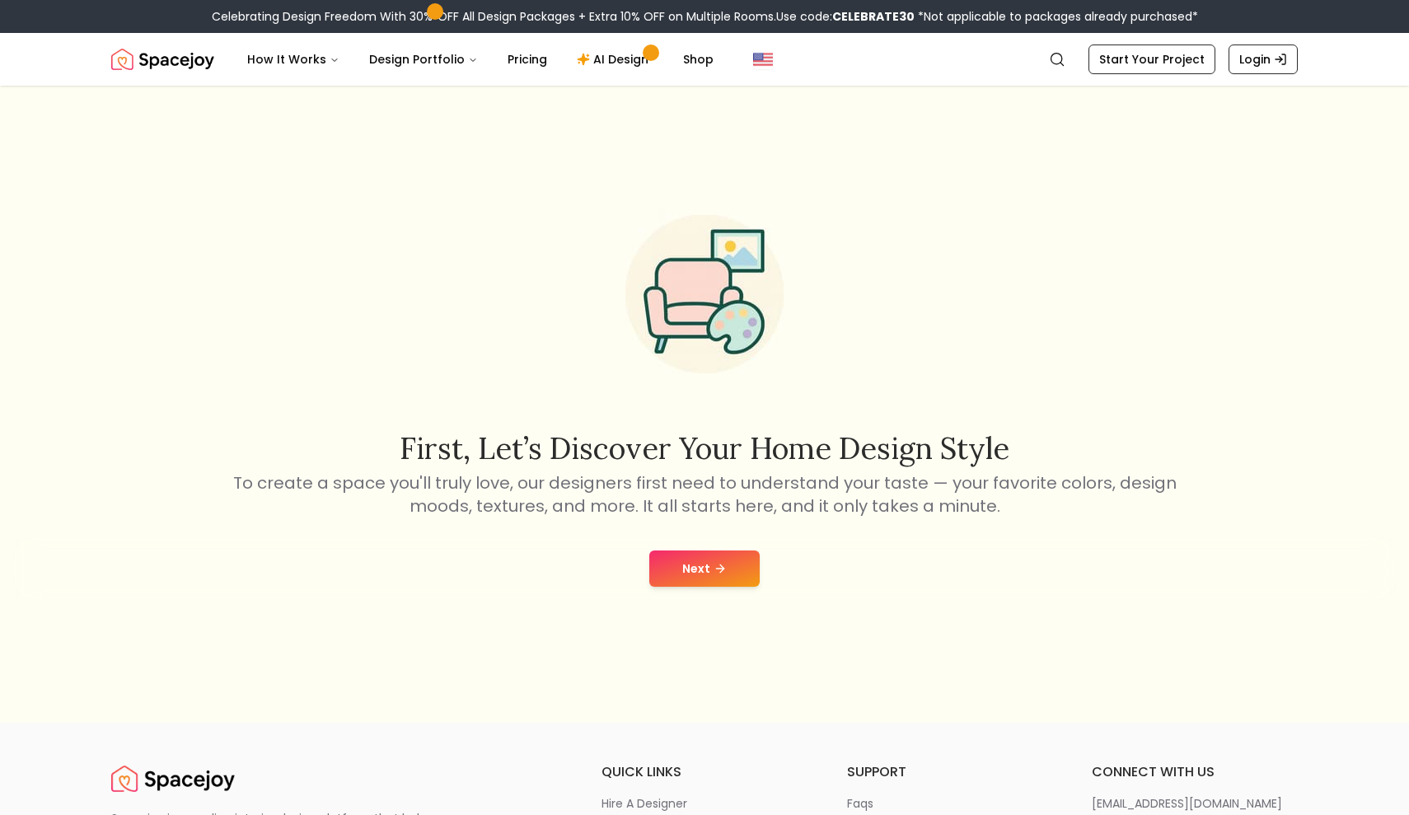
scroll to position [33, 0]
